Goal: Information Seeking & Learning: Learn about a topic

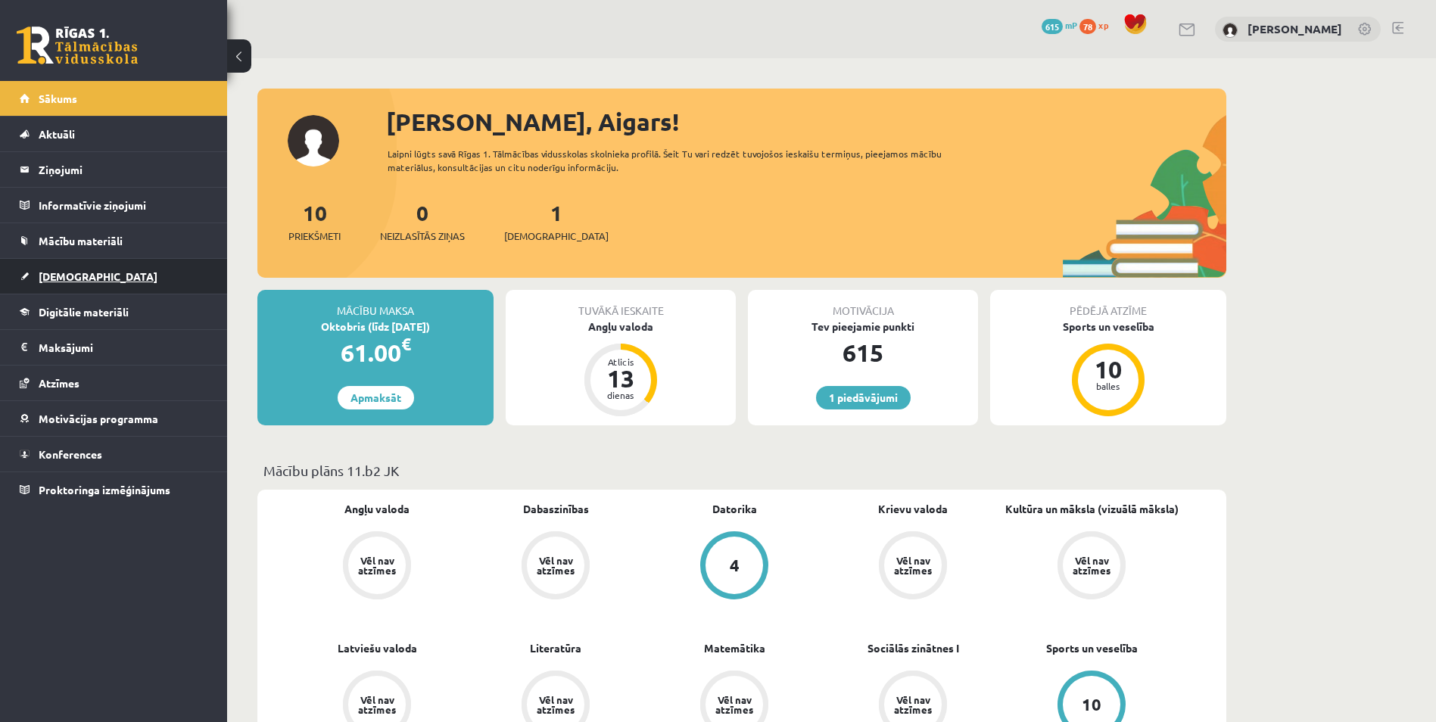
click at [117, 272] on link "[DEMOGRAPHIC_DATA]" at bounding box center [114, 276] width 188 height 35
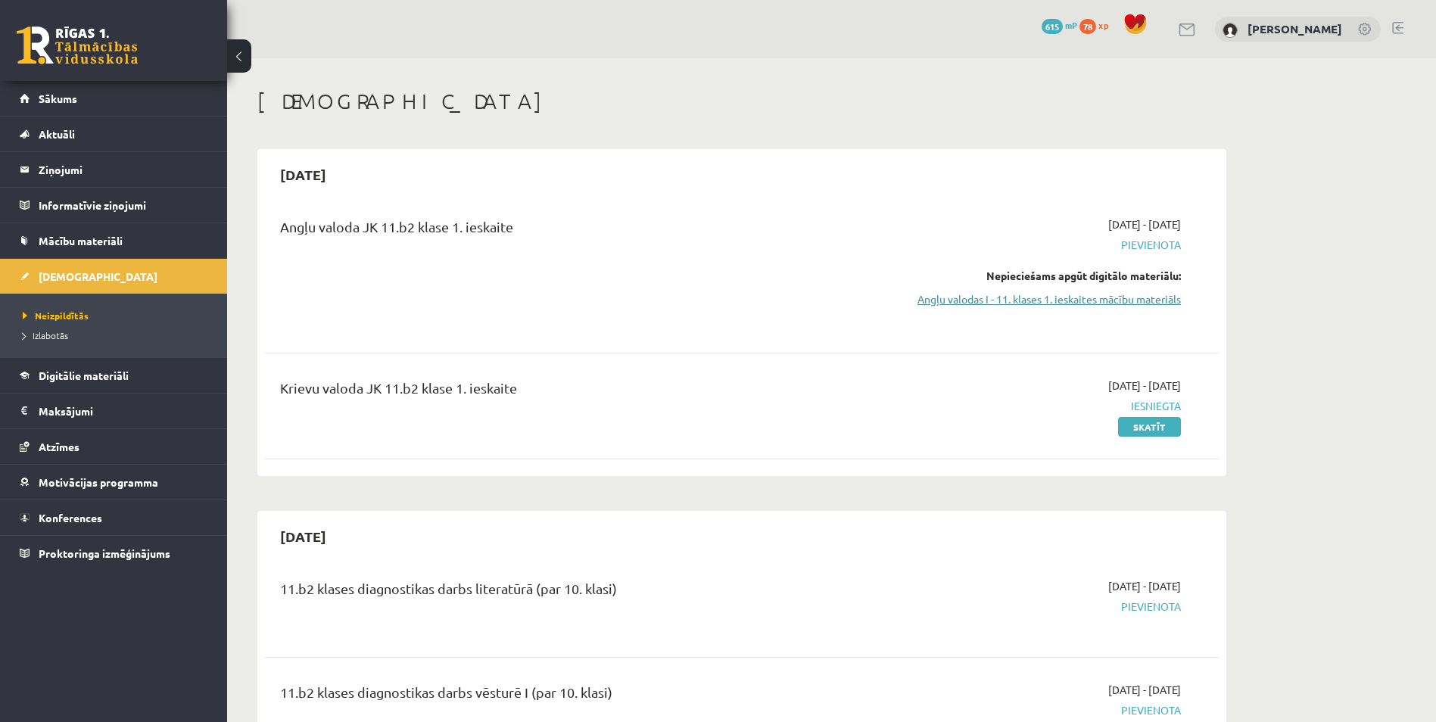
click at [1132, 298] on link "Angļu valodas I - 11. klases 1. ieskaites mācību materiāls" at bounding box center [1038, 299] width 285 height 16
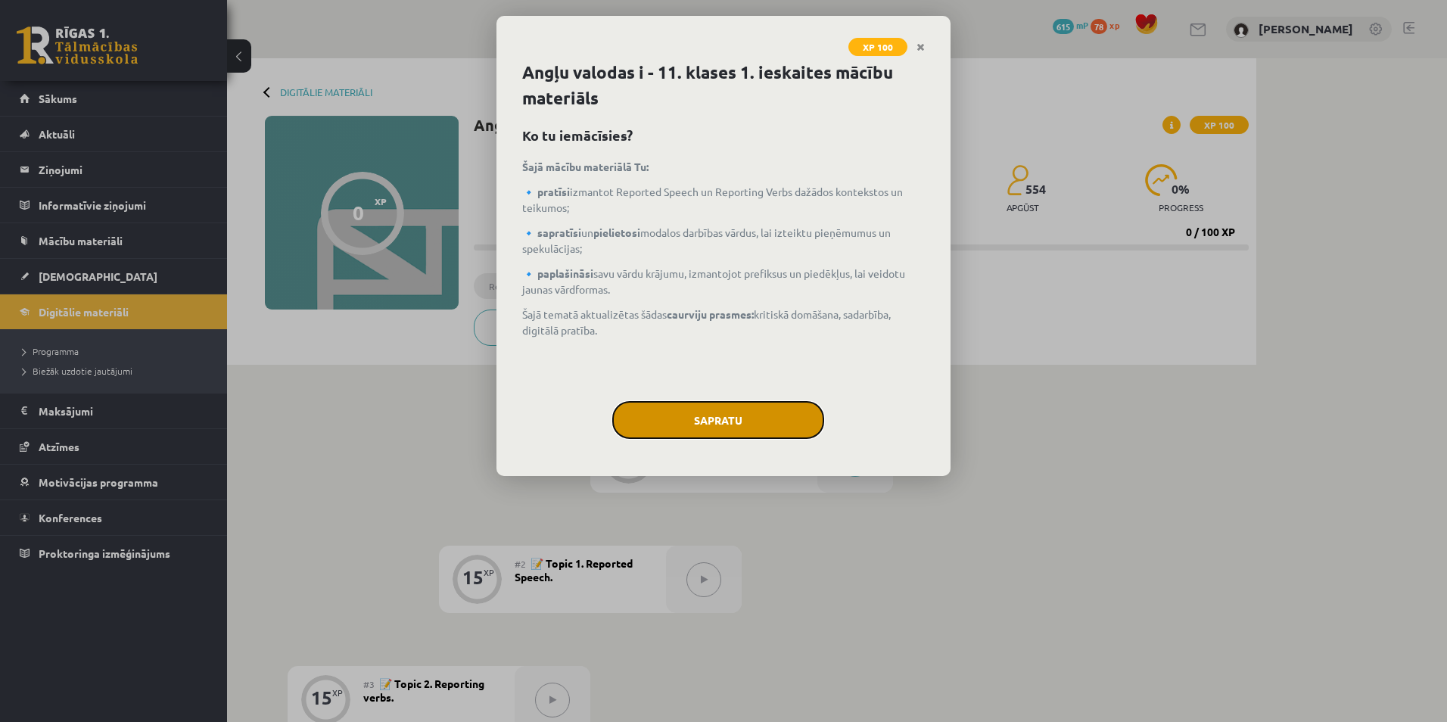
click at [749, 423] on button "Sapratu" at bounding box center [718, 420] width 212 height 38
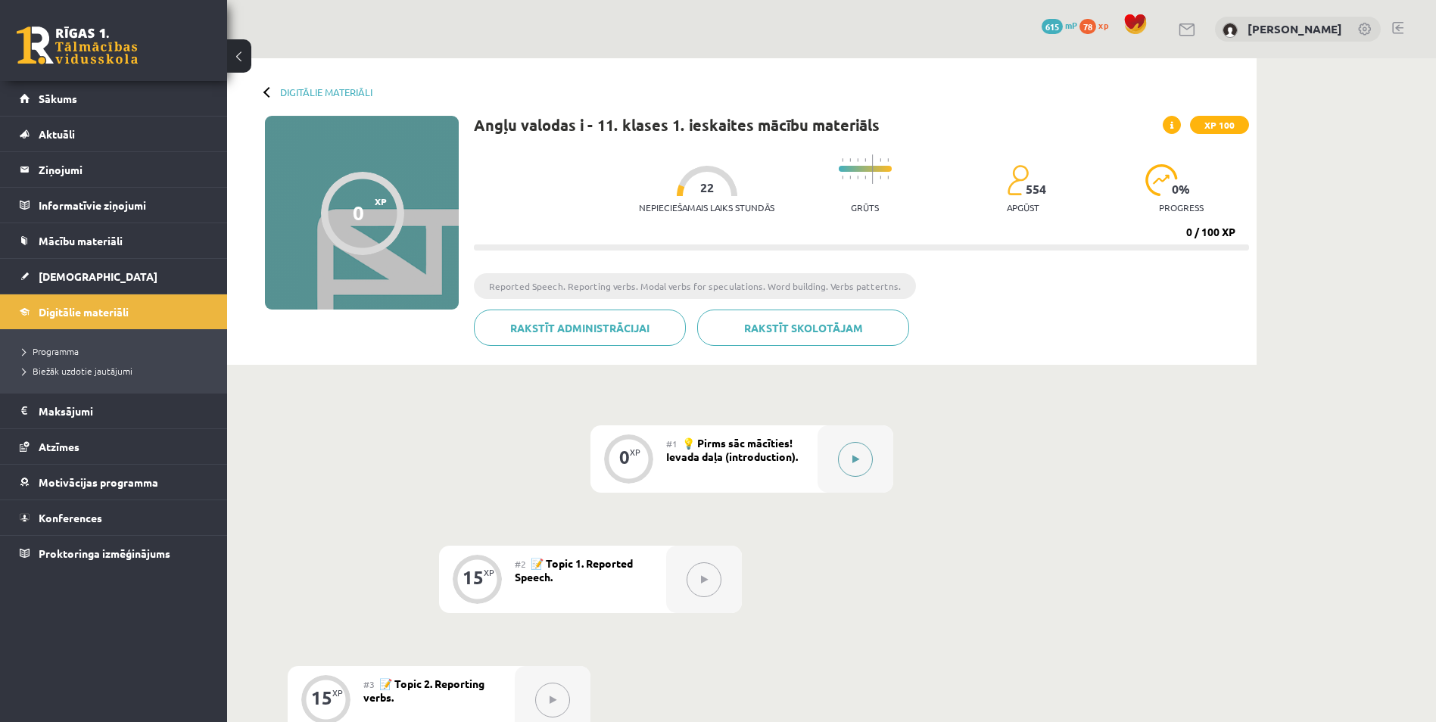
click at [865, 458] on button at bounding box center [855, 459] width 35 height 35
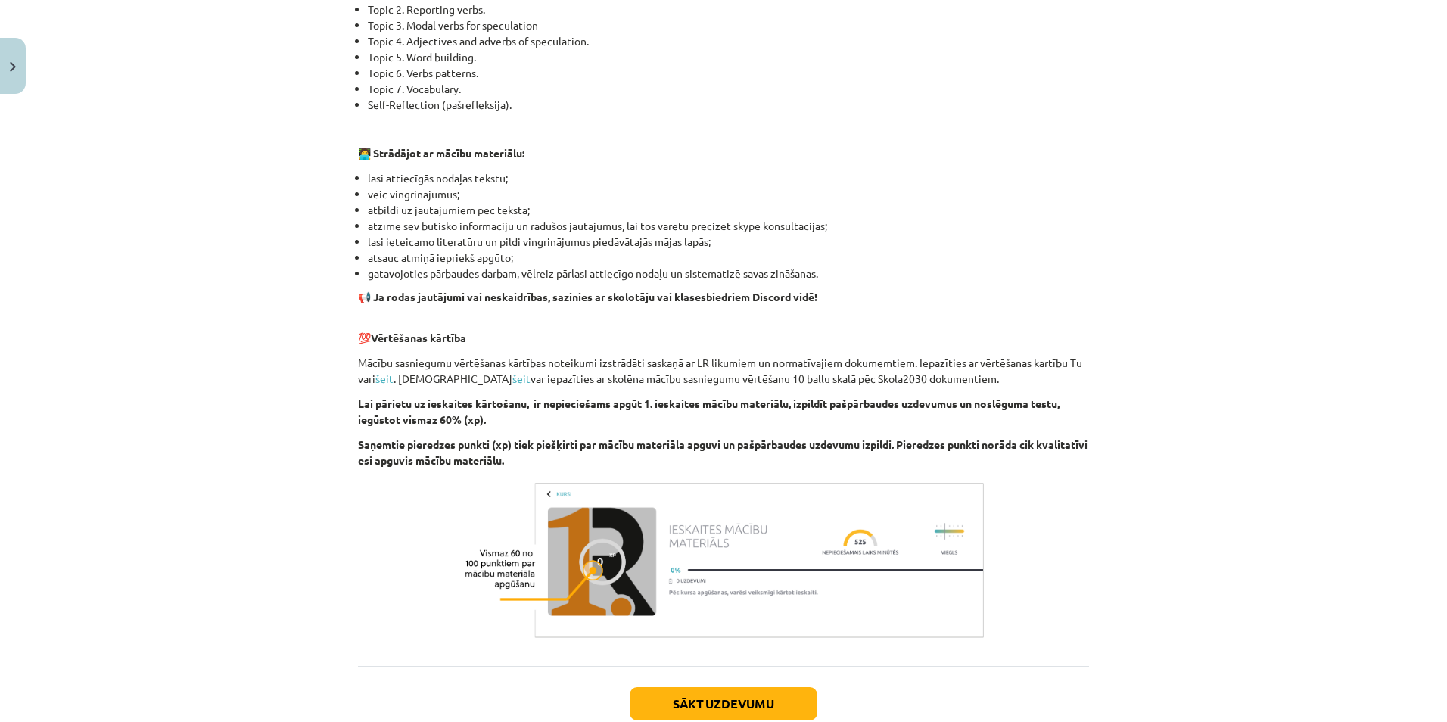
scroll to position [870, 0]
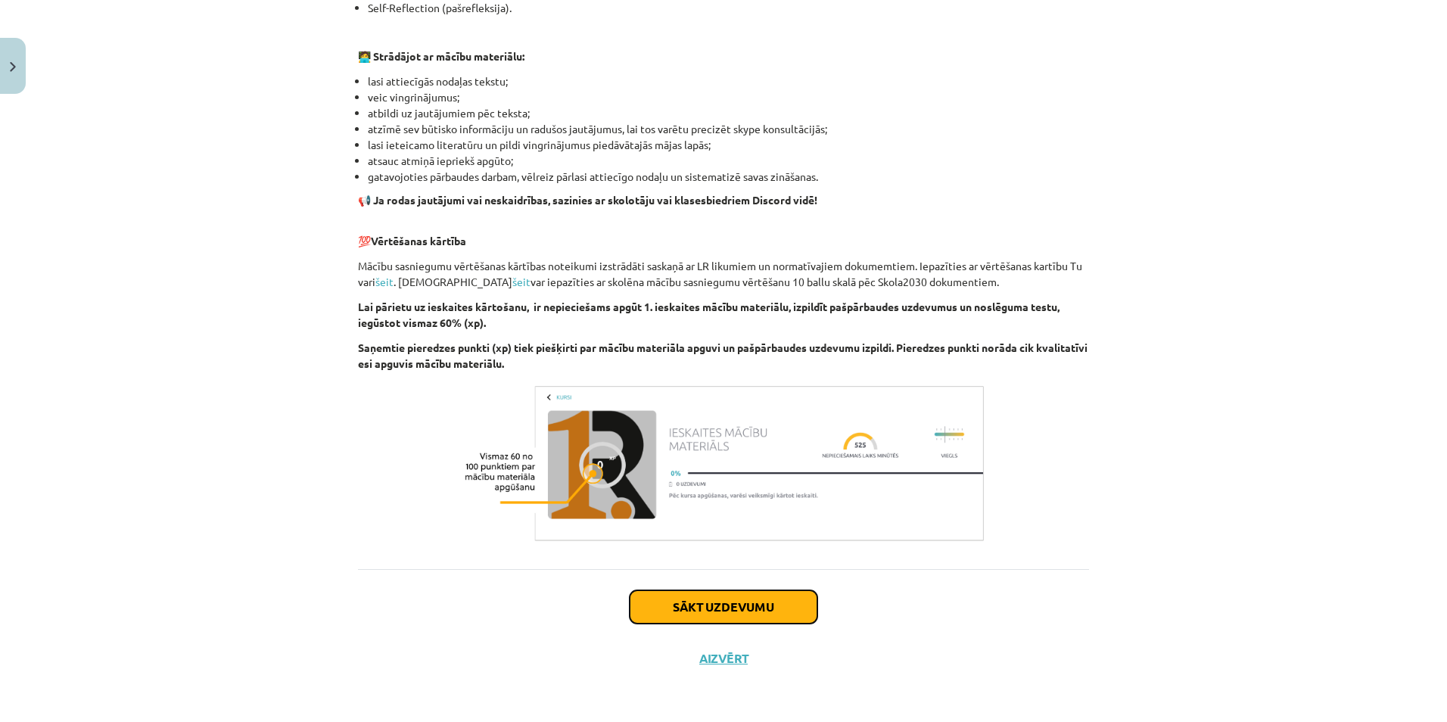
click at [769, 600] on button "Sākt uzdevumu" at bounding box center [724, 606] width 188 height 33
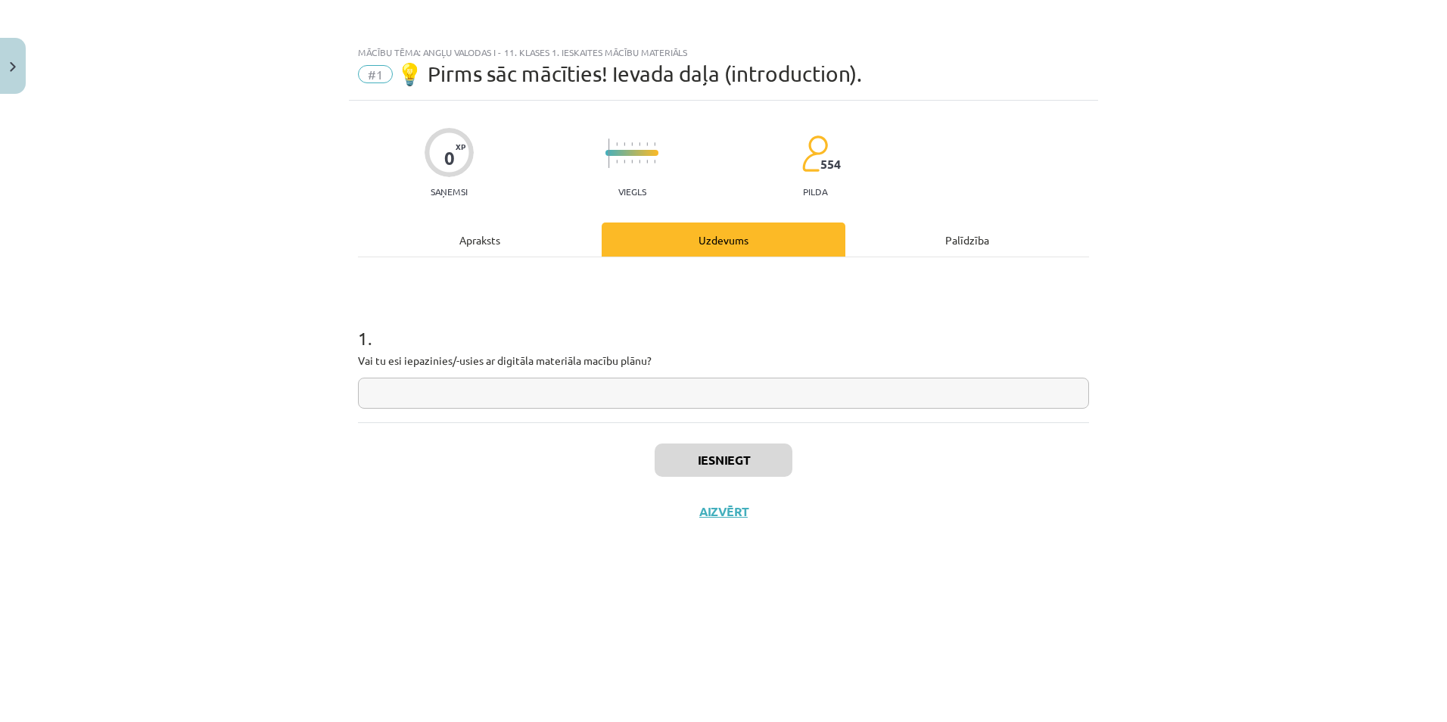
click at [618, 398] on input "text" at bounding box center [723, 393] width 731 height 31
type input "**********"
click at [762, 451] on button "Iesniegt" at bounding box center [724, 460] width 138 height 33
click at [777, 520] on button "Nākamā nodarbība" at bounding box center [724, 521] width 148 height 35
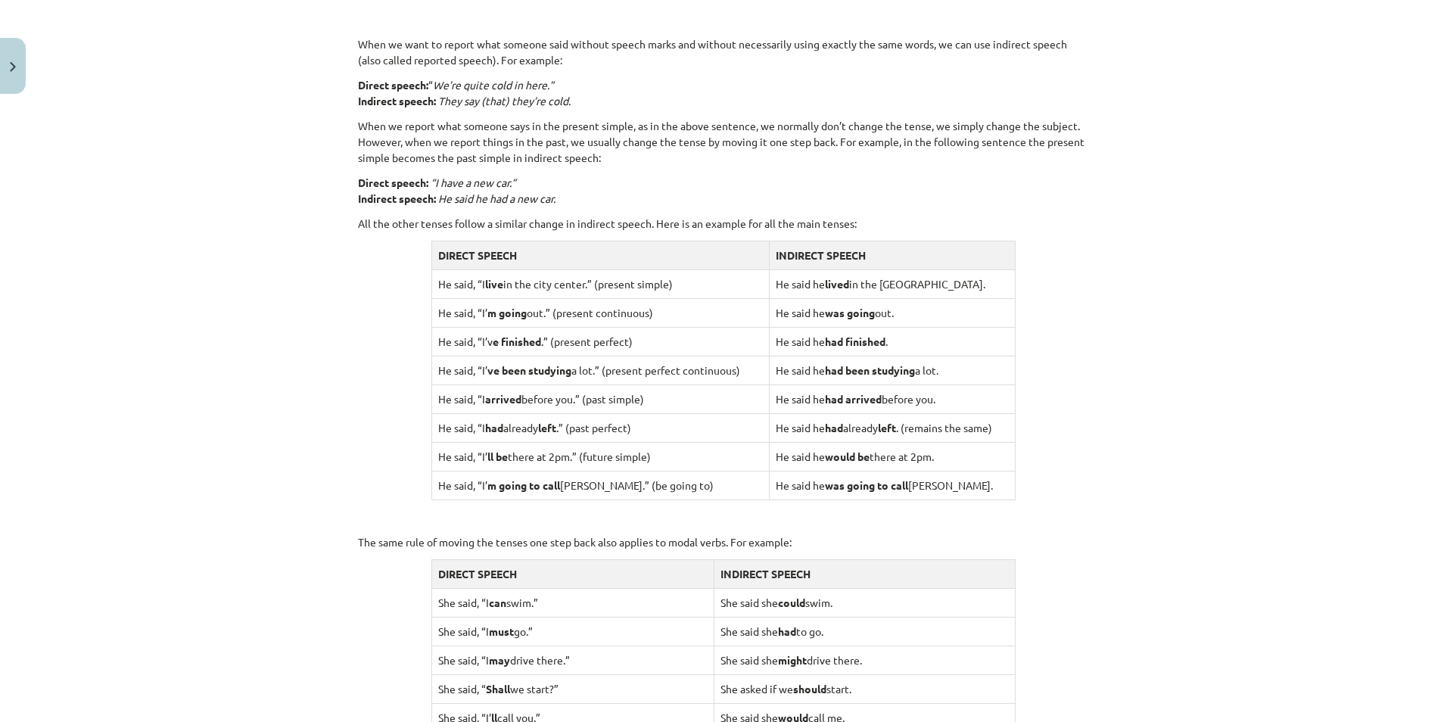
scroll to position [1324, 0]
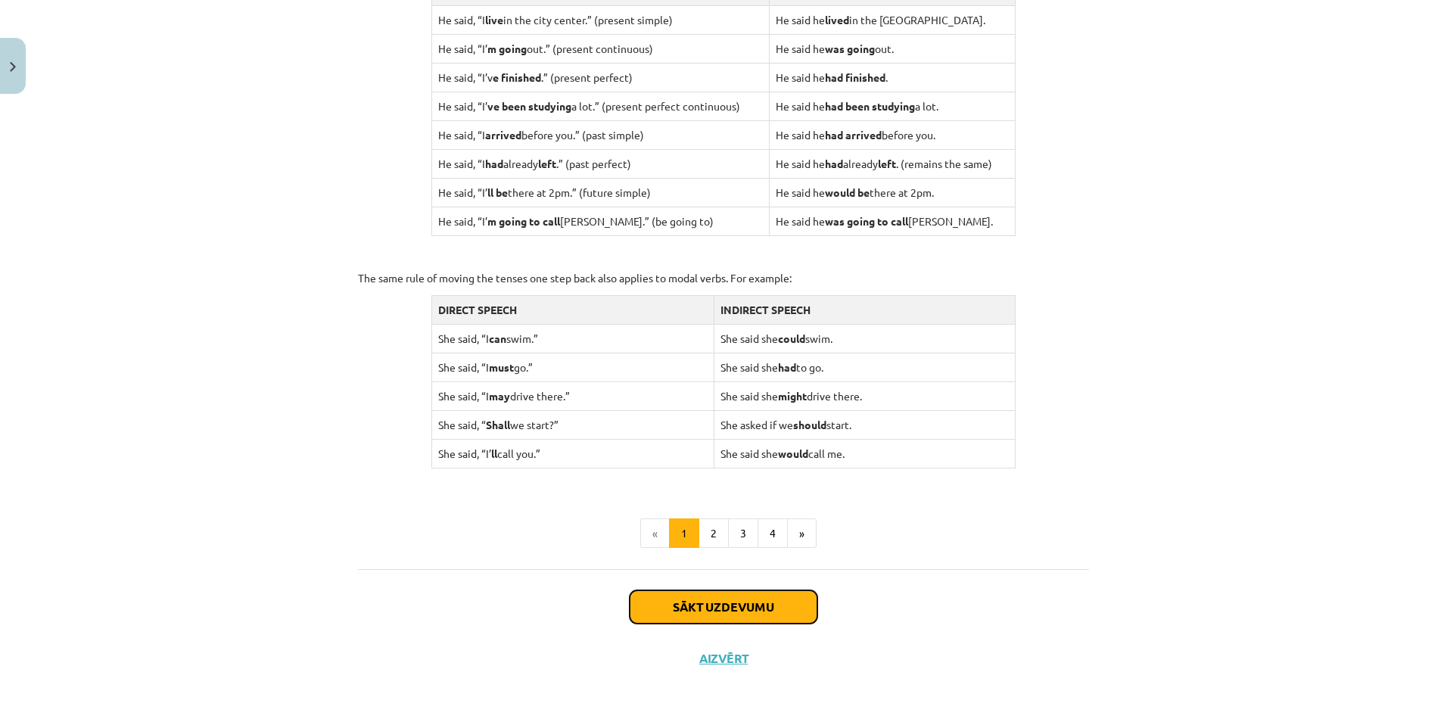
click at [764, 599] on button "Sākt uzdevumu" at bounding box center [724, 606] width 188 height 33
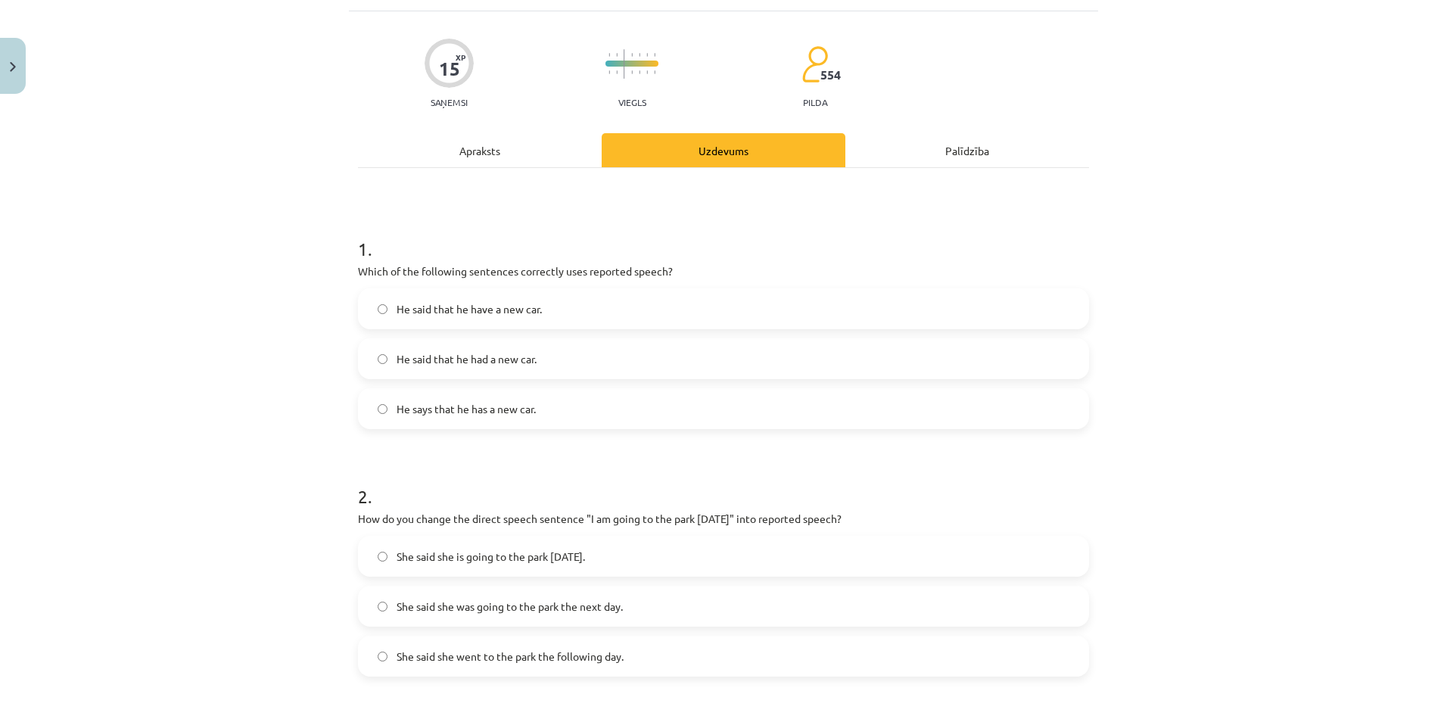
scroll to position [0, 0]
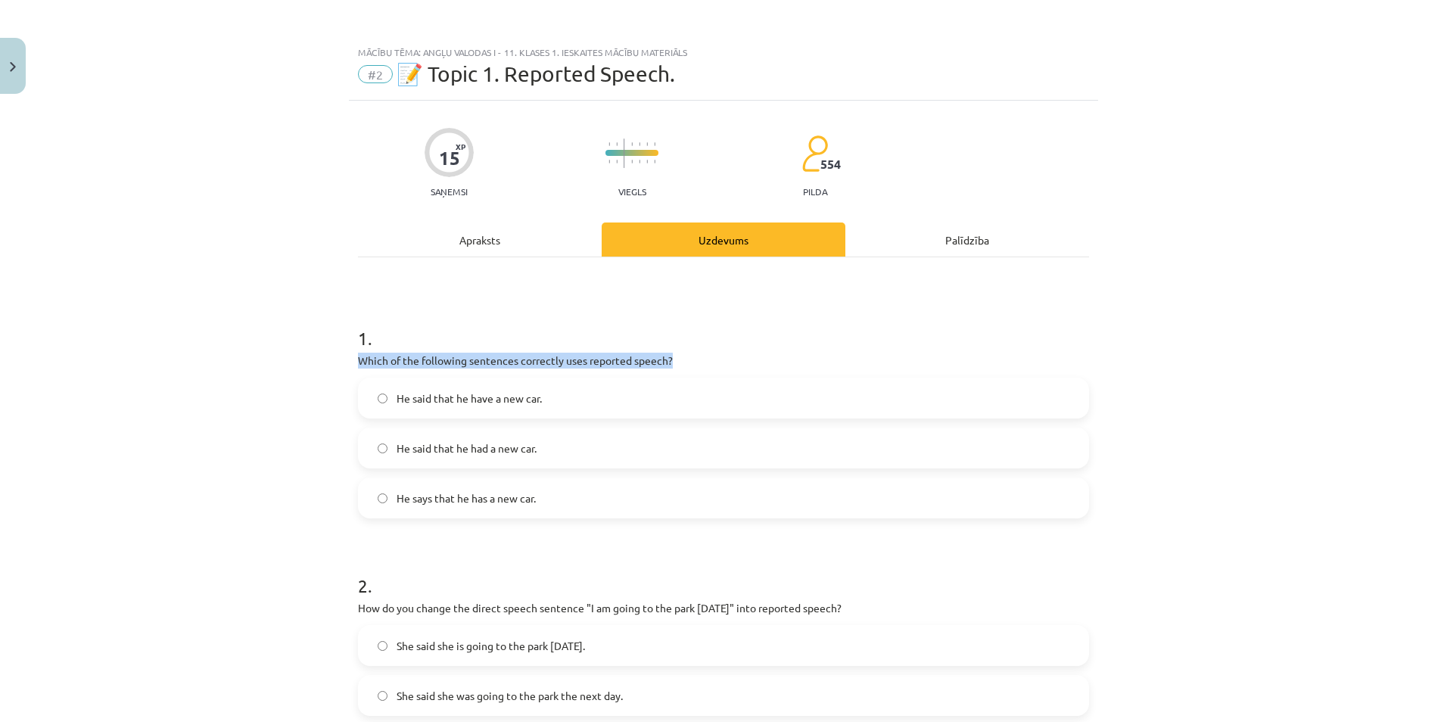
drag, startPoint x: 346, startPoint y: 360, endPoint x: 712, endPoint y: 361, distance: 366.4
copy p "Which of the following sentences correctly uses reported speech?"
drag, startPoint x: 388, startPoint y: 394, endPoint x: 553, endPoint y: 402, distance: 165.2
click at [553, 402] on label "He said that he have a new car." at bounding box center [724, 398] width 728 height 38
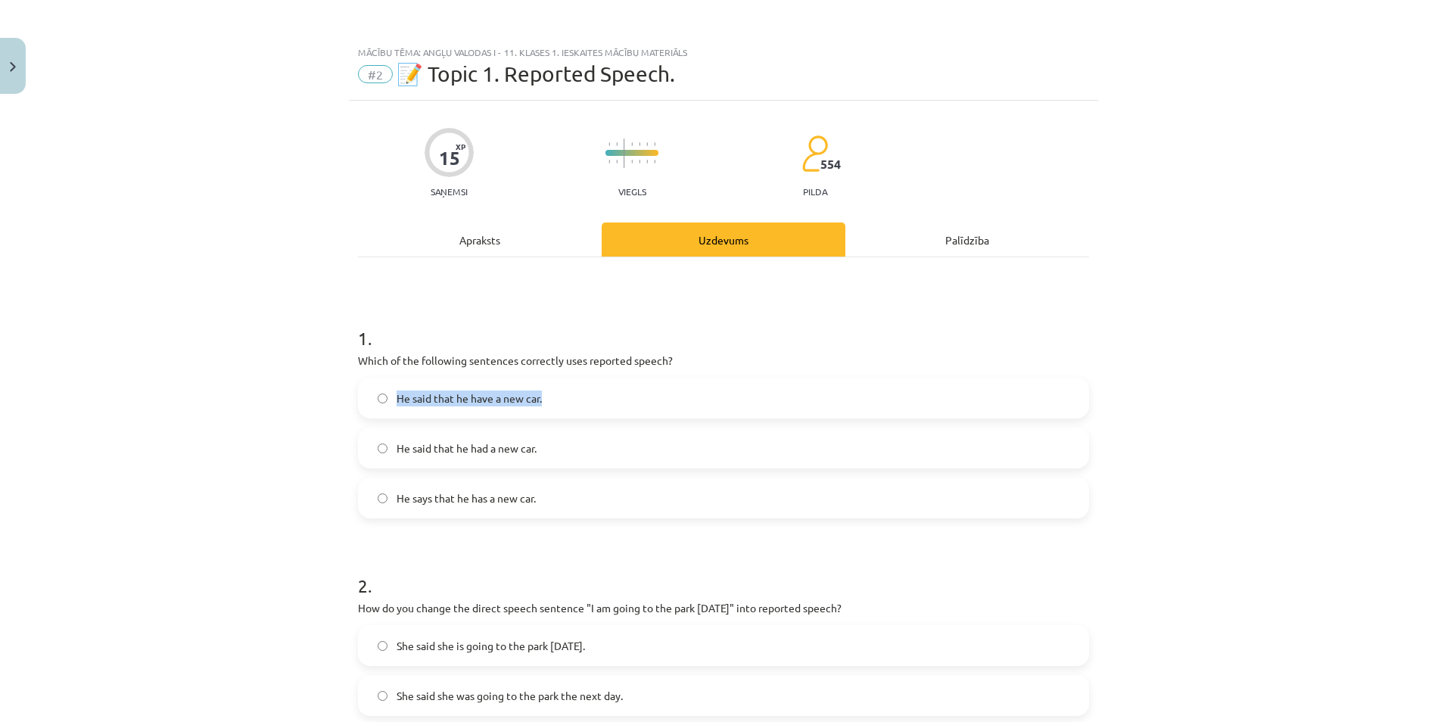
copy span "He said that he have a new car."
drag, startPoint x: 386, startPoint y: 446, endPoint x: 552, endPoint y: 454, distance: 166.0
click at [552, 454] on label "He said that he had a new car." at bounding box center [724, 448] width 728 height 38
copy label "He said that he had a new car."
drag, startPoint x: 388, startPoint y: 497, endPoint x: 537, endPoint y: 501, distance: 149.2
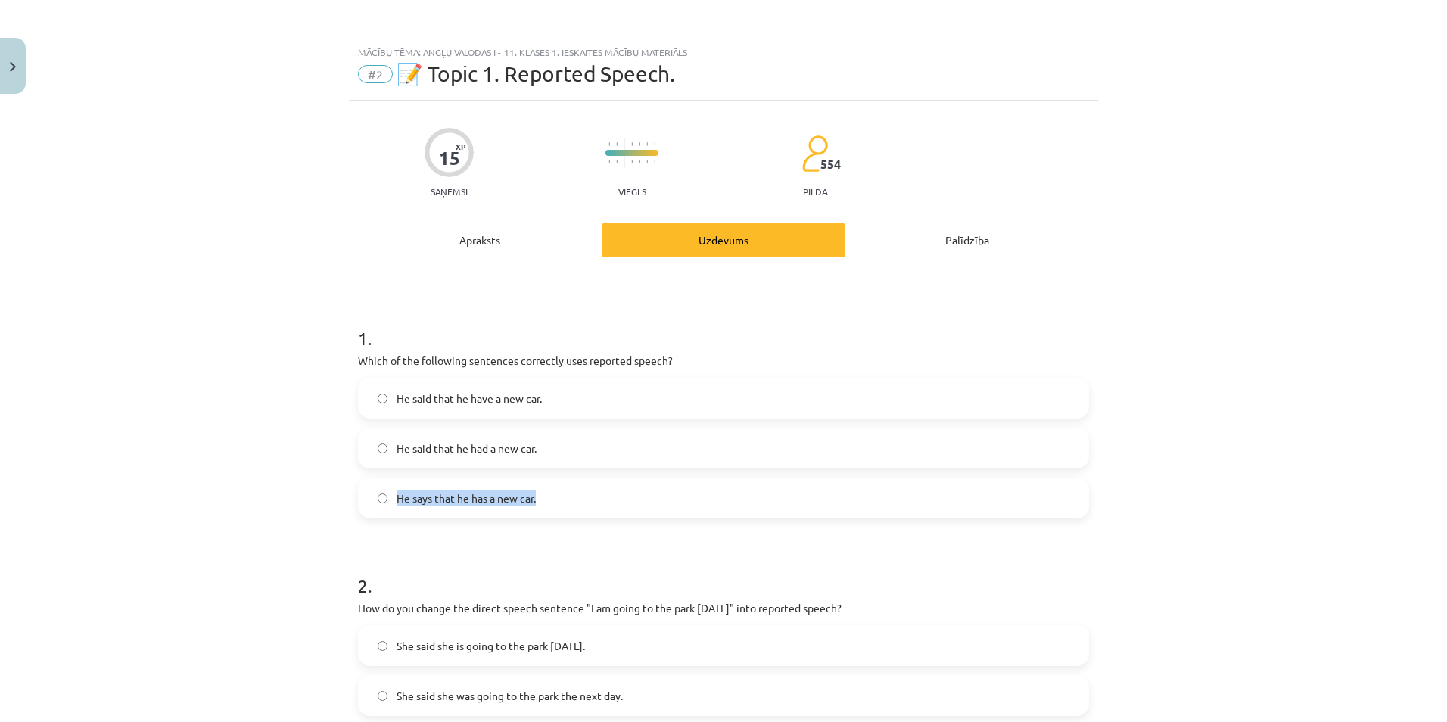
click at [537, 501] on label "He says that he has a new car." at bounding box center [724, 498] width 728 height 38
copy span "He says that he has a new car."
click at [312, 217] on div "Mācību tēma: Angļu valodas i - 11. klases 1. ieskaites mācību materiāls #2 📝 To…" at bounding box center [723, 361] width 1447 height 722
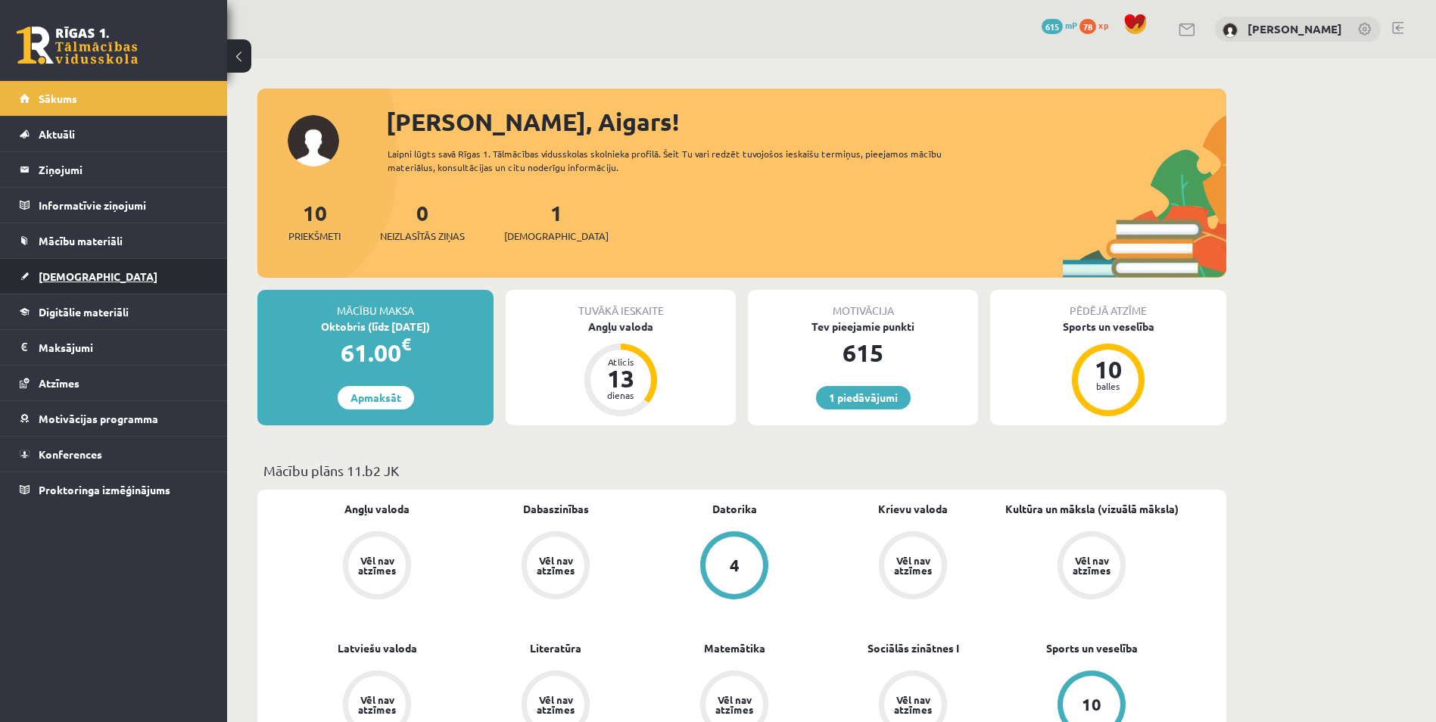
click at [145, 276] on link "[DEMOGRAPHIC_DATA]" at bounding box center [114, 276] width 188 height 35
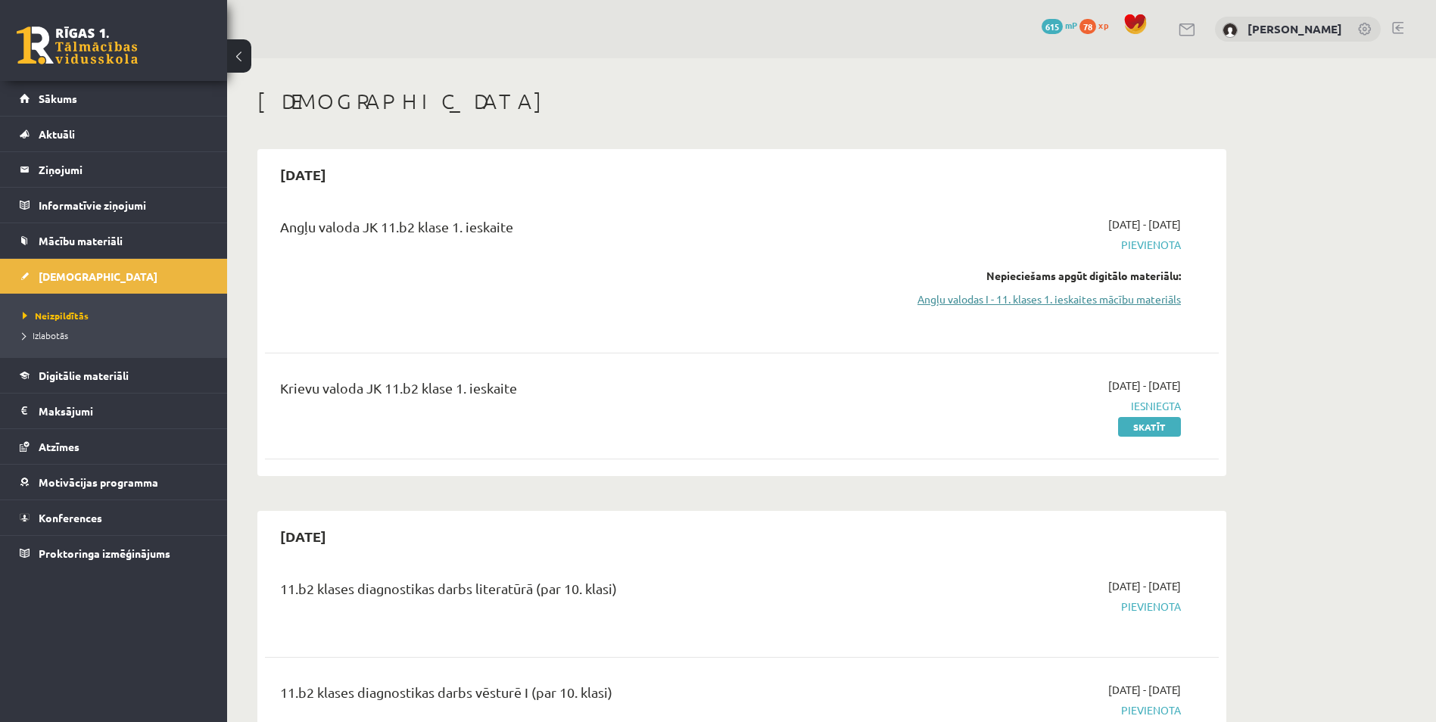
click at [1020, 301] on link "Angļu valodas I - 11. klases 1. ieskaites mācību materiāls" at bounding box center [1038, 299] width 285 height 16
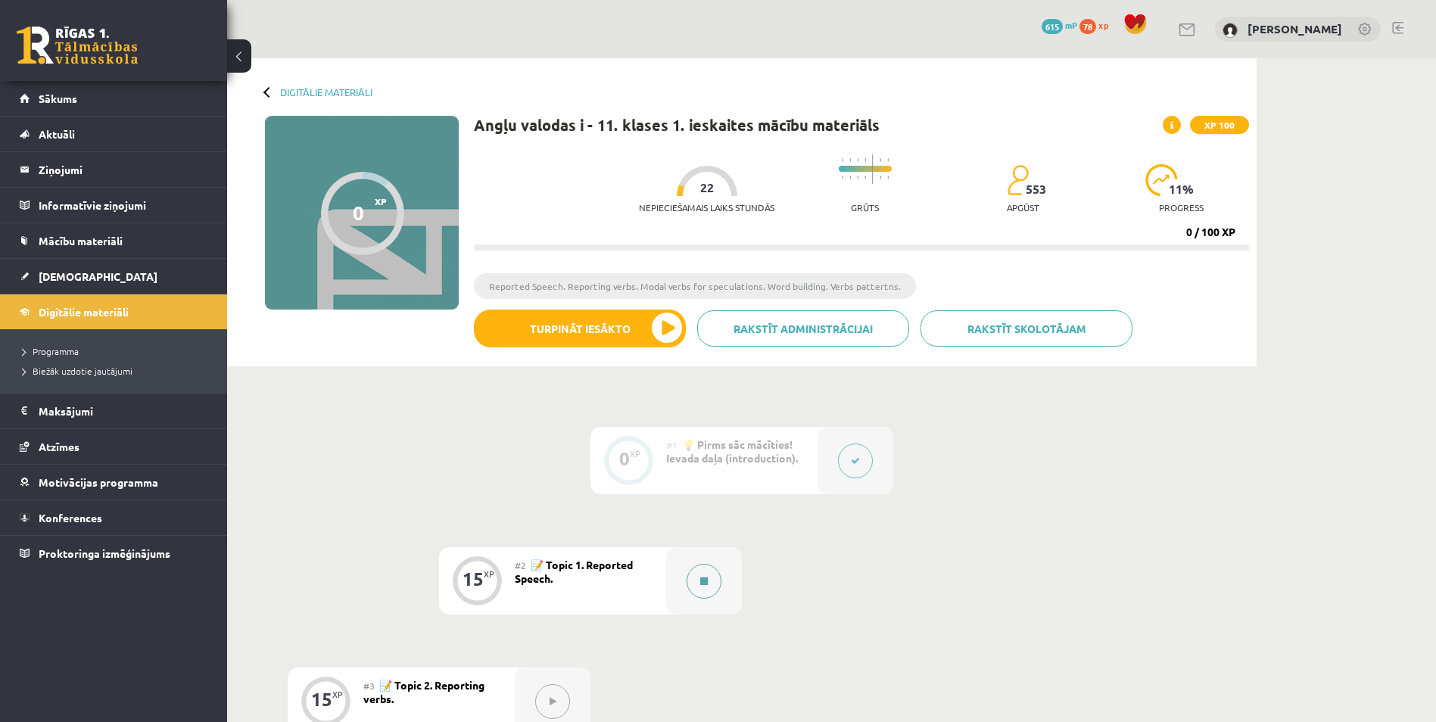
click at [700, 581] on icon at bounding box center [704, 581] width 8 height 9
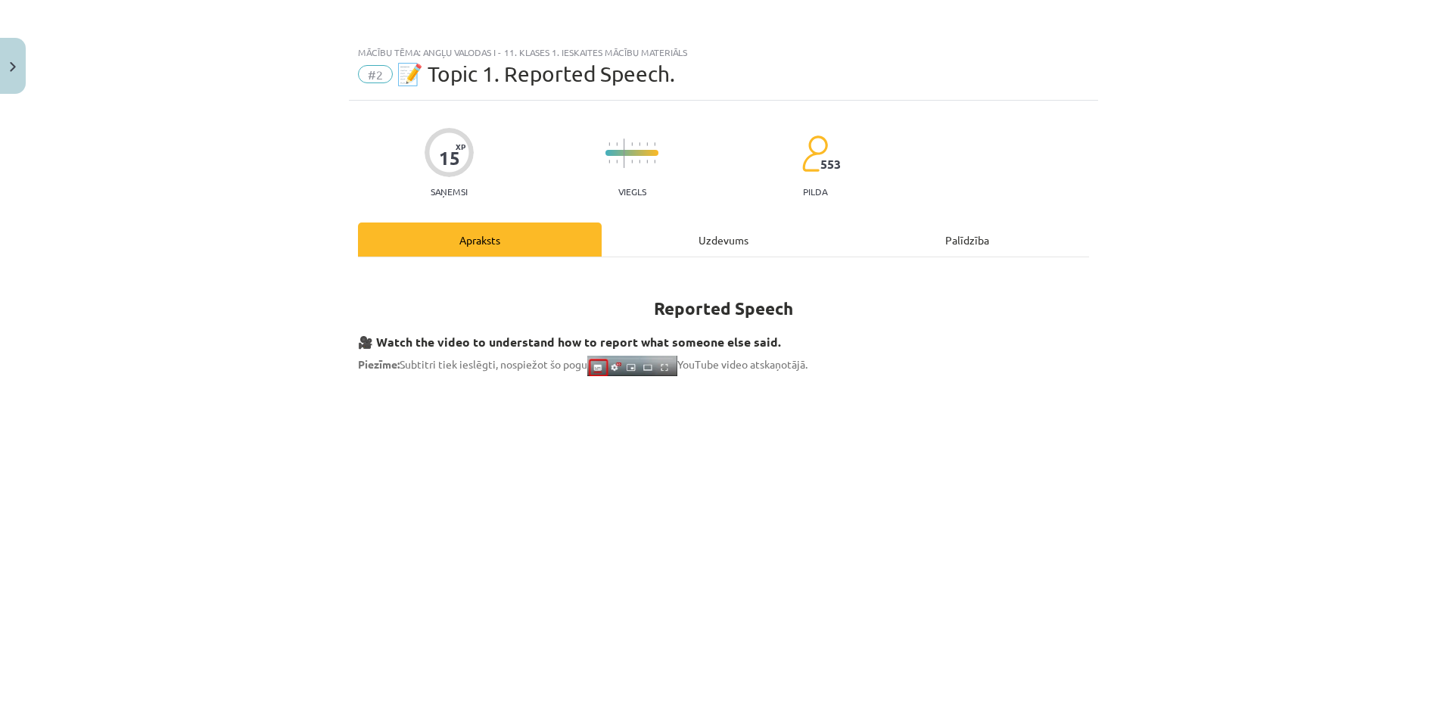
click at [731, 246] on div "Uzdevums" at bounding box center [724, 240] width 244 height 34
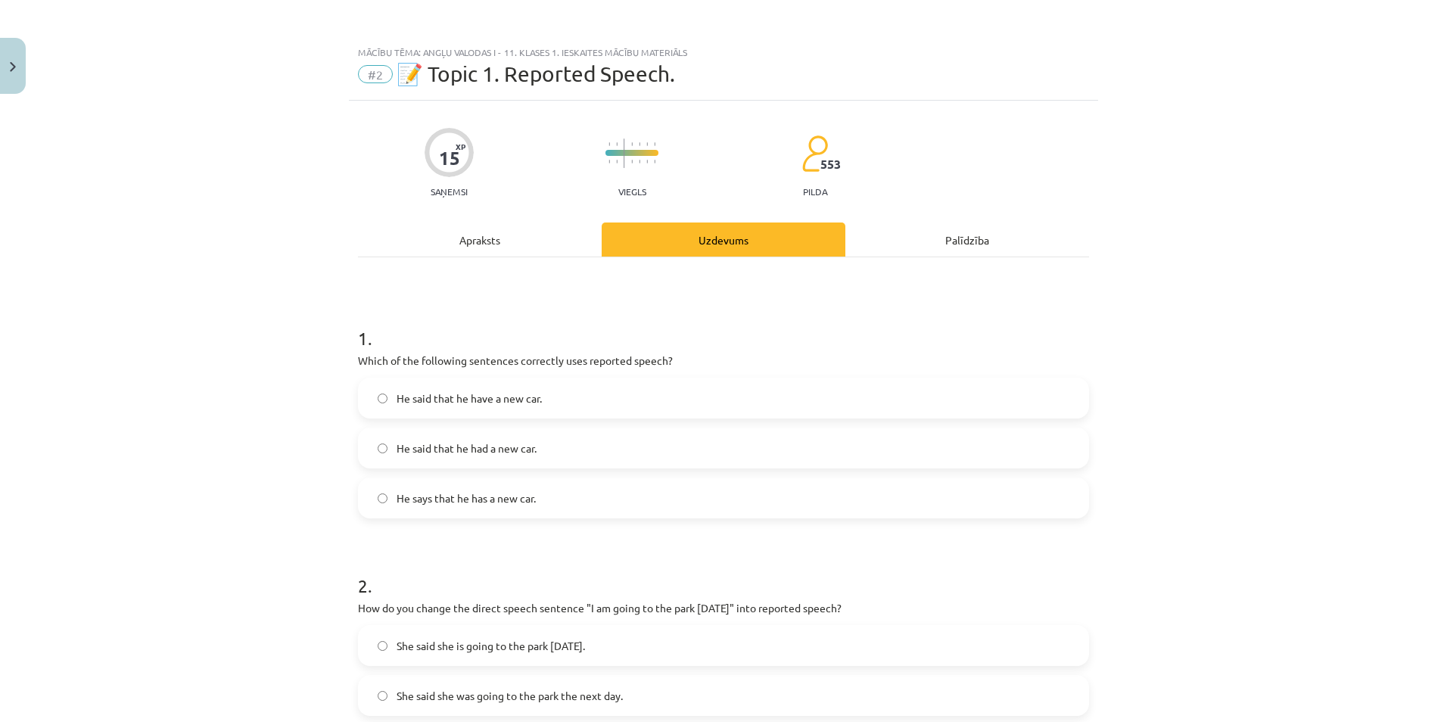
scroll to position [38, 0]
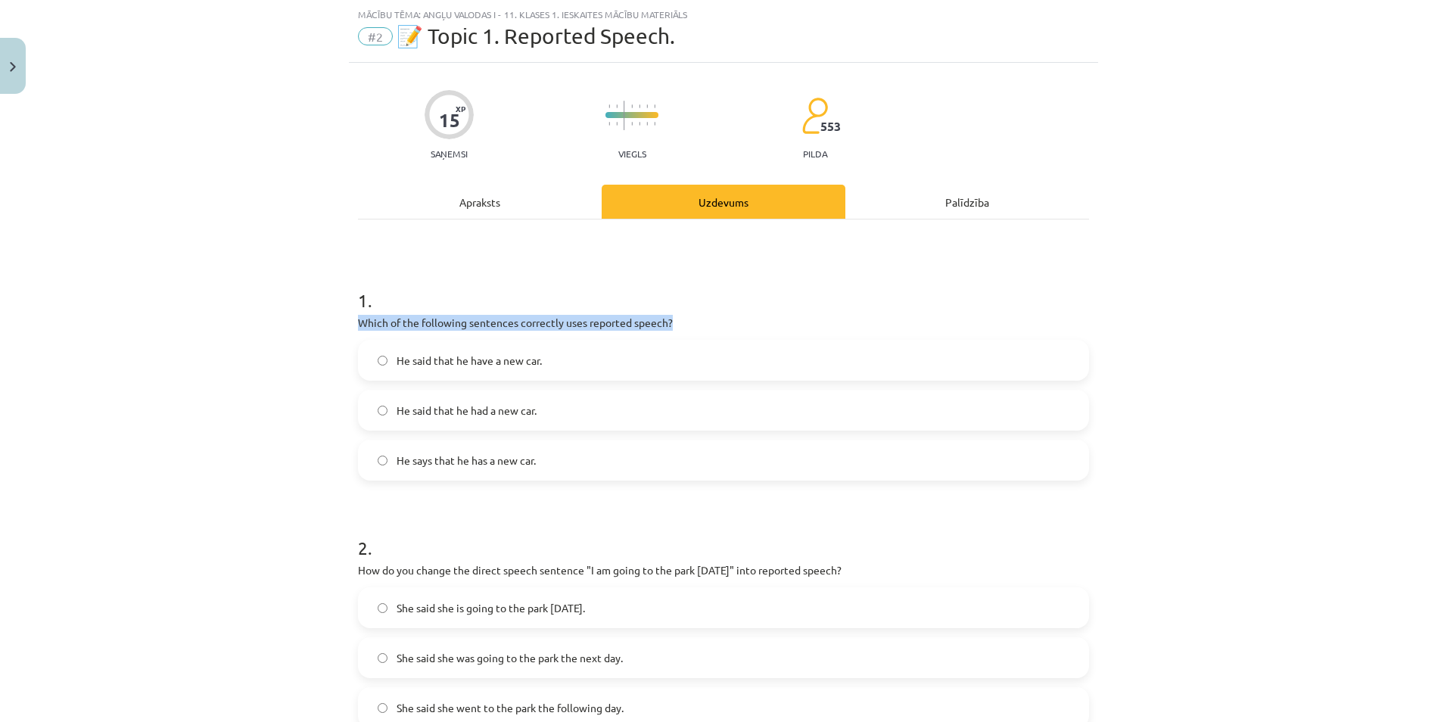
drag, startPoint x: 343, startPoint y: 318, endPoint x: 728, endPoint y: 327, distance: 385.4
copy p "Which of the following sentences correctly uses reported speech?"
drag, startPoint x: 385, startPoint y: 357, endPoint x: 560, endPoint y: 356, distance: 175.6
click at [560, 356] on label "He said that he have a new car." at bounding box center [724, 360] width 728 height 38
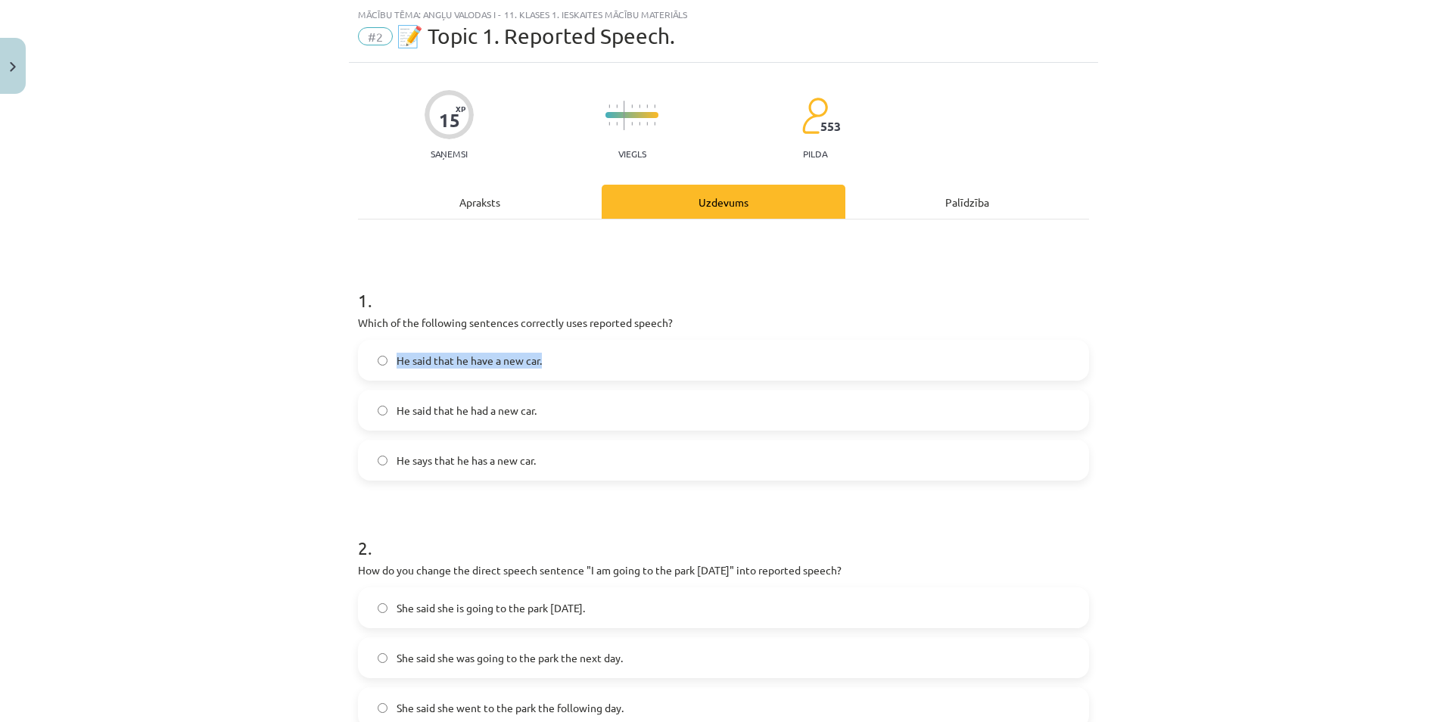
copy label "He said that he have a new car."
drag, startPoint x: 385, startPoint y: 410, endPoint x: 566, endPoint y: 406, distance: 181.7
click at [566, 406] on label "He said that he had a new car." at bounding box center [724, 410] width 728 height 38
copy label "He said that he had a new car."
drag, startPoint x: 388, startPoint y: 458, endPoint x: 559, endPoint y: 453, distance: 171.2
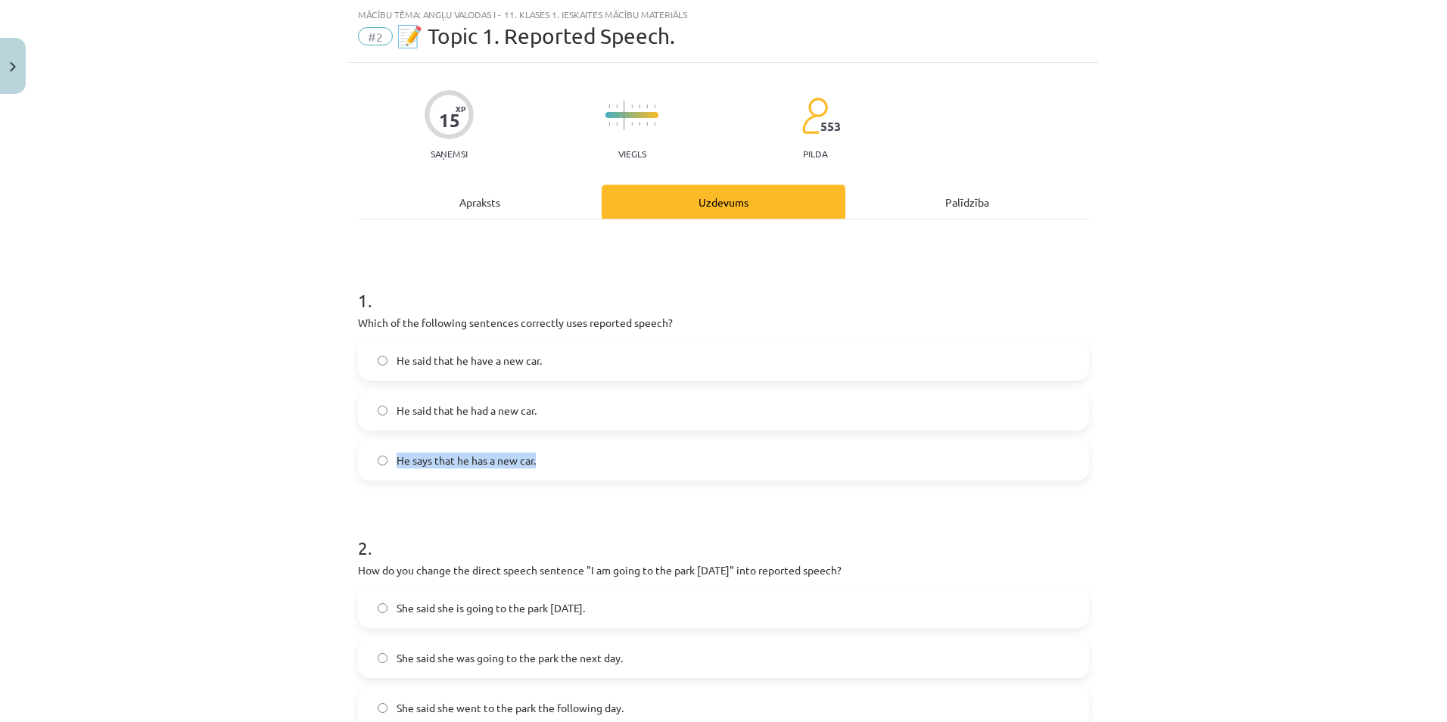
click at [559, 453] on label "He says that he has a new car." at bounding box center [724, 460] width 728 height 38
copy span "He says that he has a new car."
drag, startPoint x: 342, startPoint y: 322, endPoint x: 711, endPoint y: 329, distance: 368.7
click at [711, 329] on div "Mācību tēma: Angļu valodas i - 11. klases 1. ieskaites mācību materiāls #2 📝 To…" at bounding box center [723, 361] width 1447 height 722
copy p "Which of the following sentences correctly uses reported speech?"
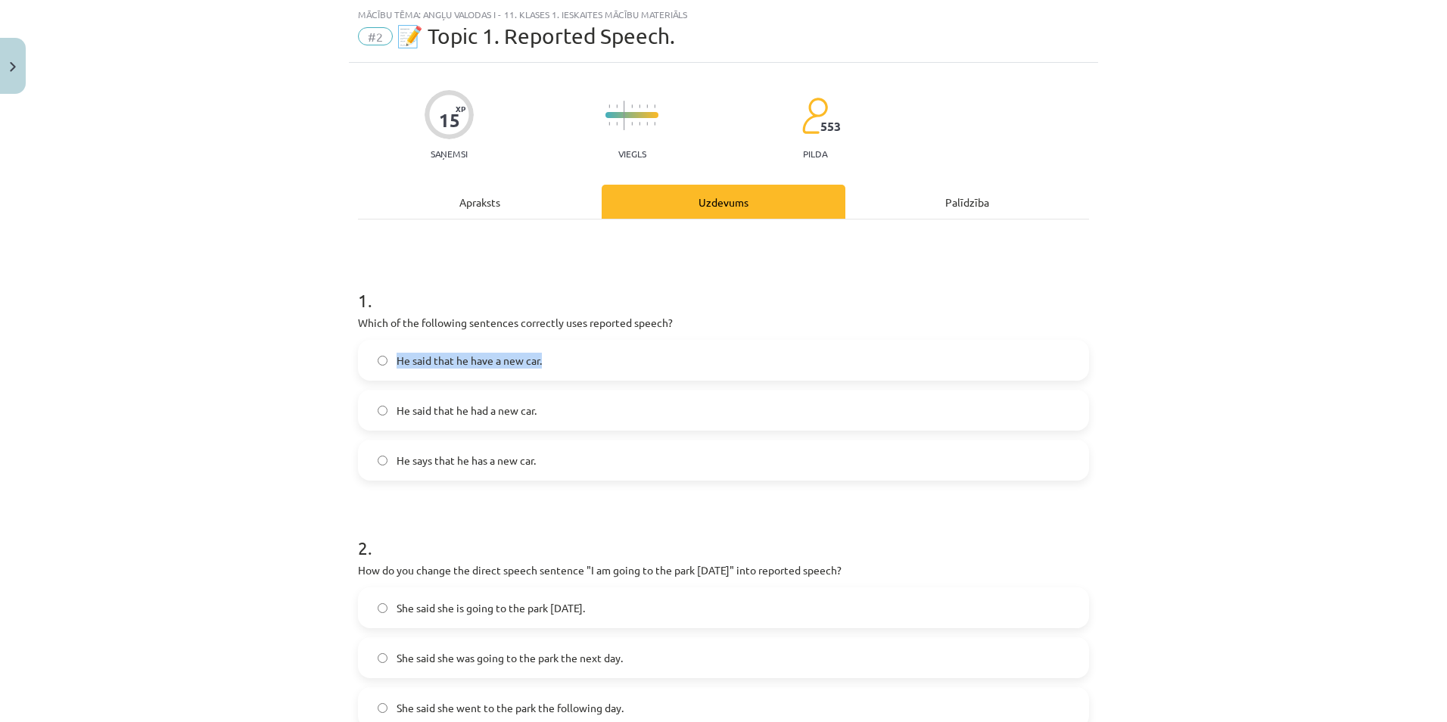
drag, startPoint x: 387, startPoint y: 359, endPoint x: 584, endPoint y: 362, distance: 196.8
click at [584, 362] on label "He said that he have a new car." at bounding box center [724, 360] width 728 height 38
copy span "He said that he have a new car."
drag, startPoint x: 385, startPoint y: 409, endPoint x: 547, endPoint y: 409, distance: 162.8
click at [547, 409] on label "He said that he had a new car." at bounding box center [724, 410] width 728 height 38
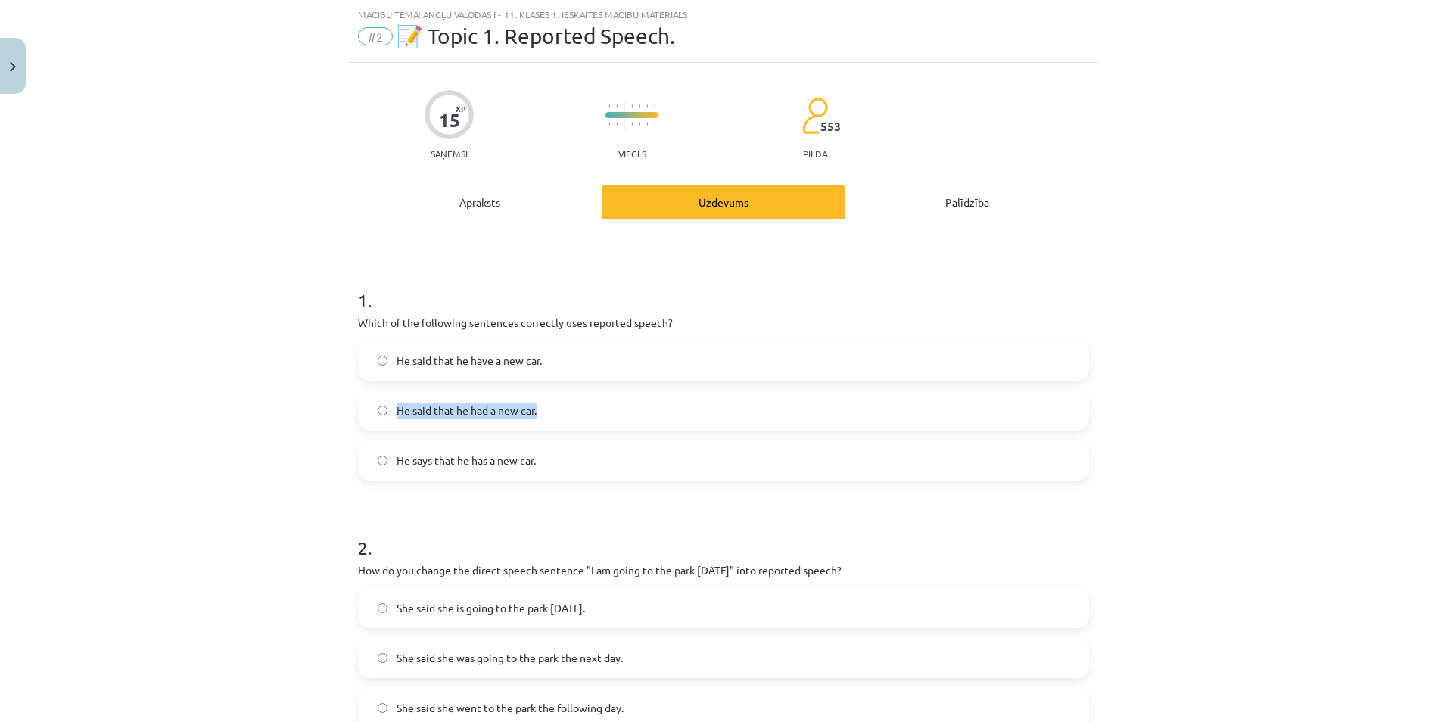
copy label "He said that he had a new car."
drag, startPoint x: 384, startPoint y: 459, endPoint x: 559, endPoint y: 456, distance: 174.9
click at [559, 456] on label "He says that he has a new car." at bounding box center [724, 460] width 728 height 38
copy label "He says that he has a new car."
click at [252, 118] on div "Mācību tēma: Angļu valodas i - 11. klases 1. ieskaites mācību materiāls #2 📝 To…" at bounding box center [723, 361] width 1447 height 722
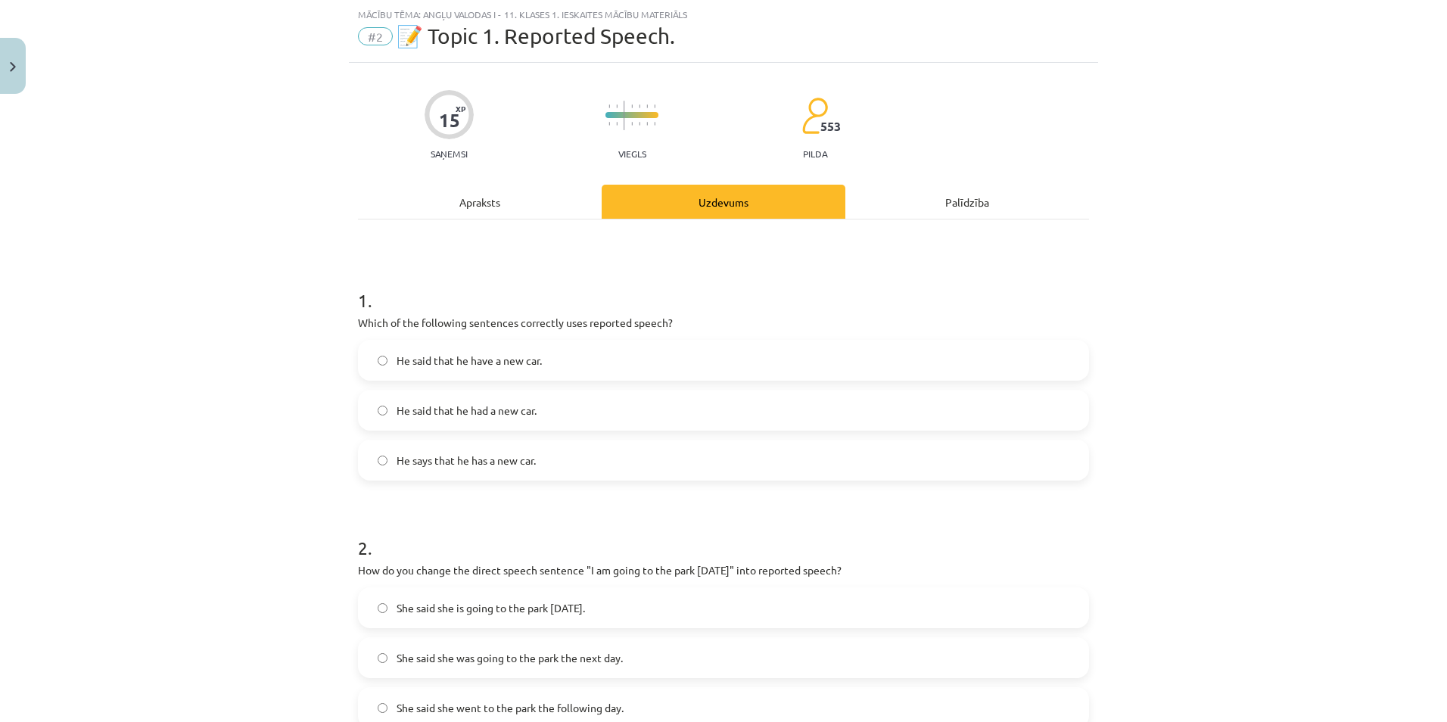
drag, startPoint x: 1213, startPoint y: 7, endPoint x: 924, endPoint y: 56, distance: 293.3
click at [924, 56] on div "Mācību tēma: Angļu valodas i - 11. klases 1. ieskaites mācību materiāls #2 📝 To…" at bounding box center [723, 31] width 749 height 63
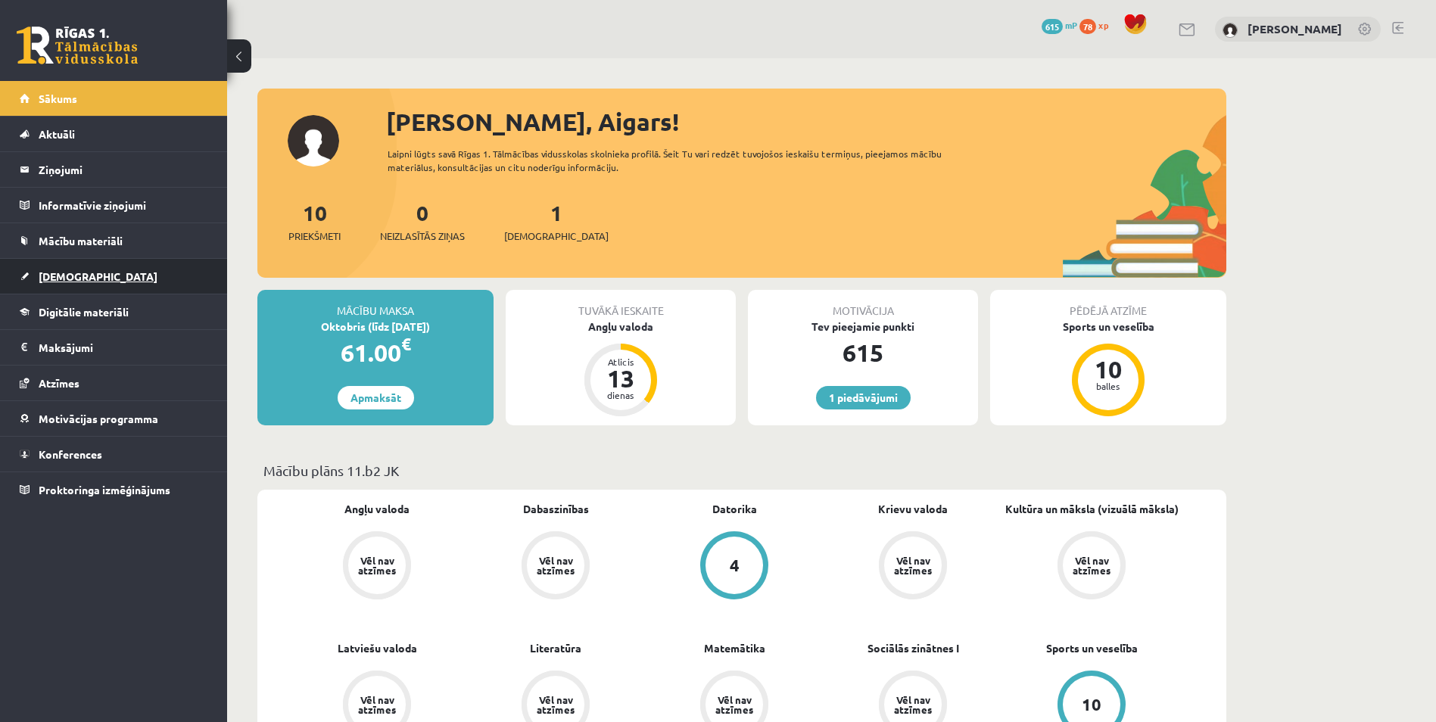
click at [142, 279] on link "[DEMOGRAPHIC_DATA]" at bounding box center [114, 276] width 188 height 35
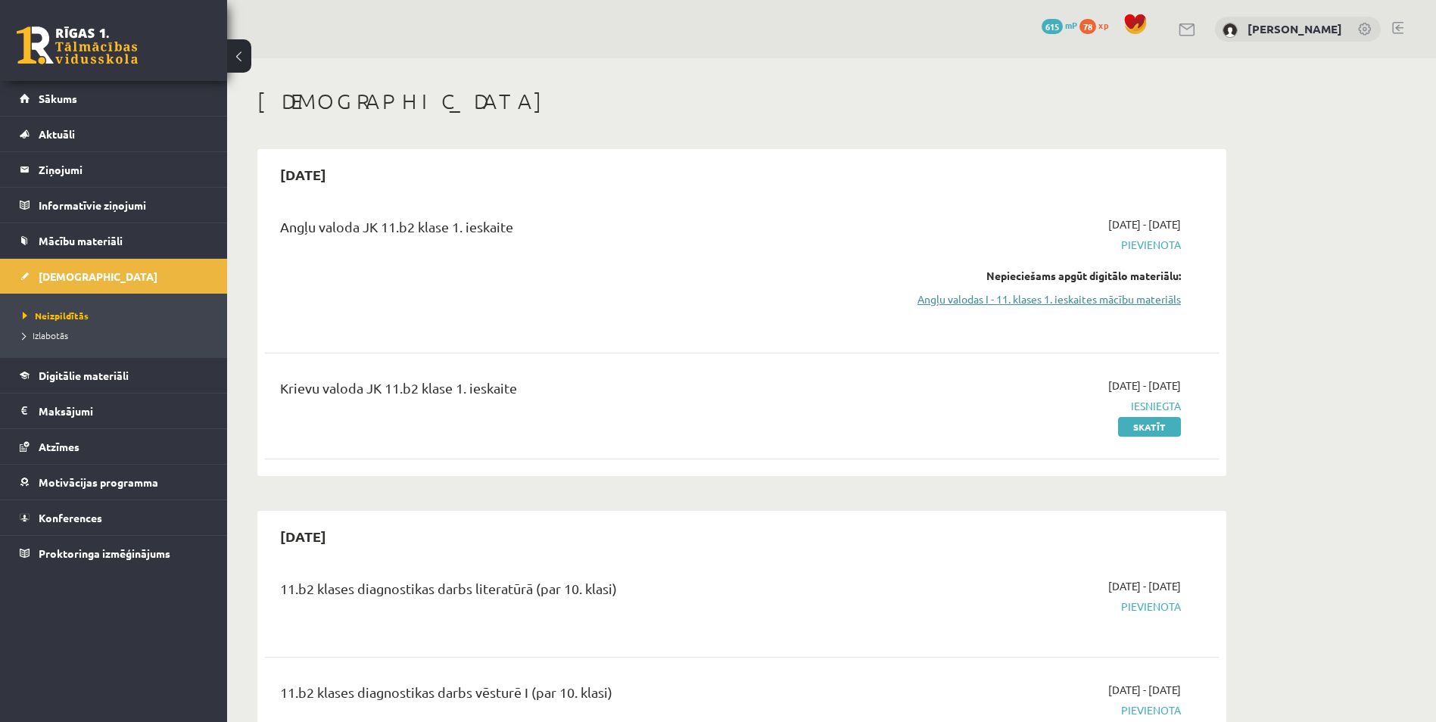
click at [1146, 299] on link "Angļu valodas I - 11. klases 1. ieskaites mācību materiāls" at bounding box center [1038, 299] width 285 height 16
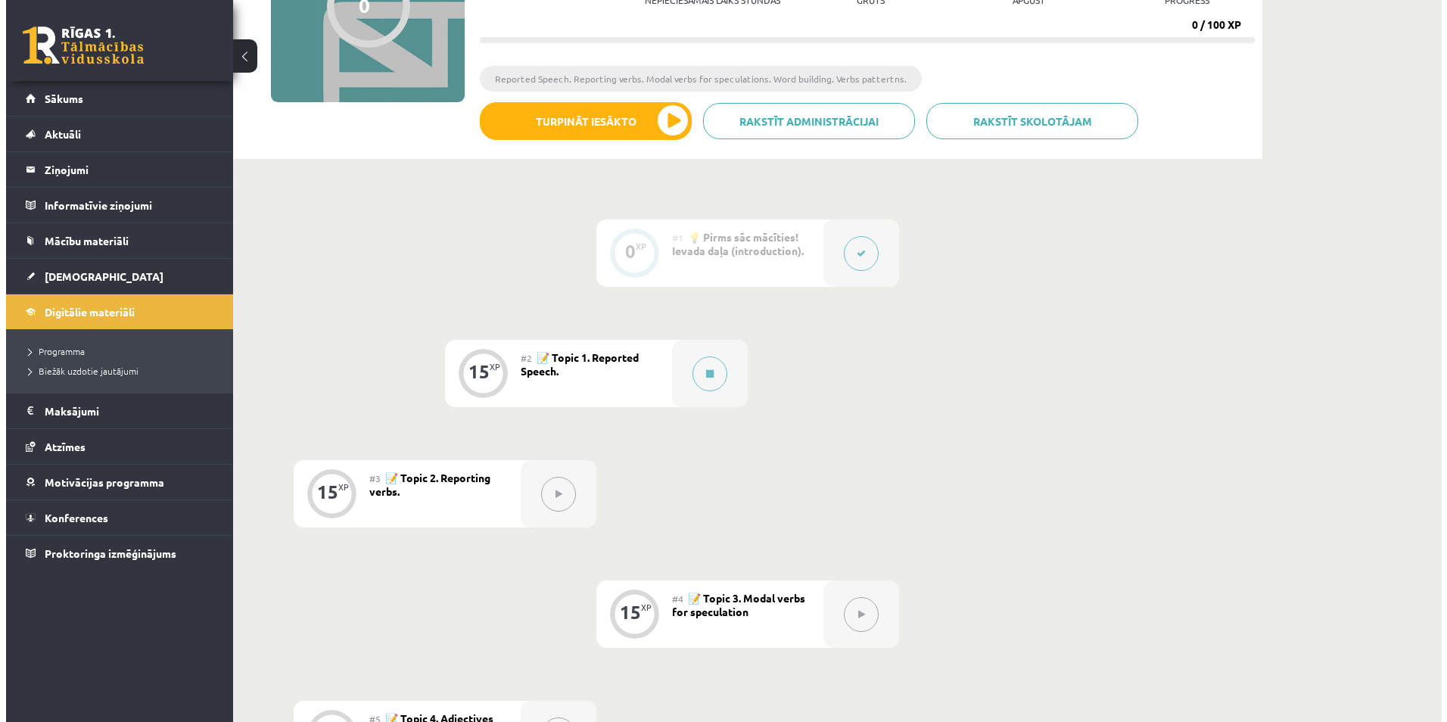
scroll to position [227, 0]
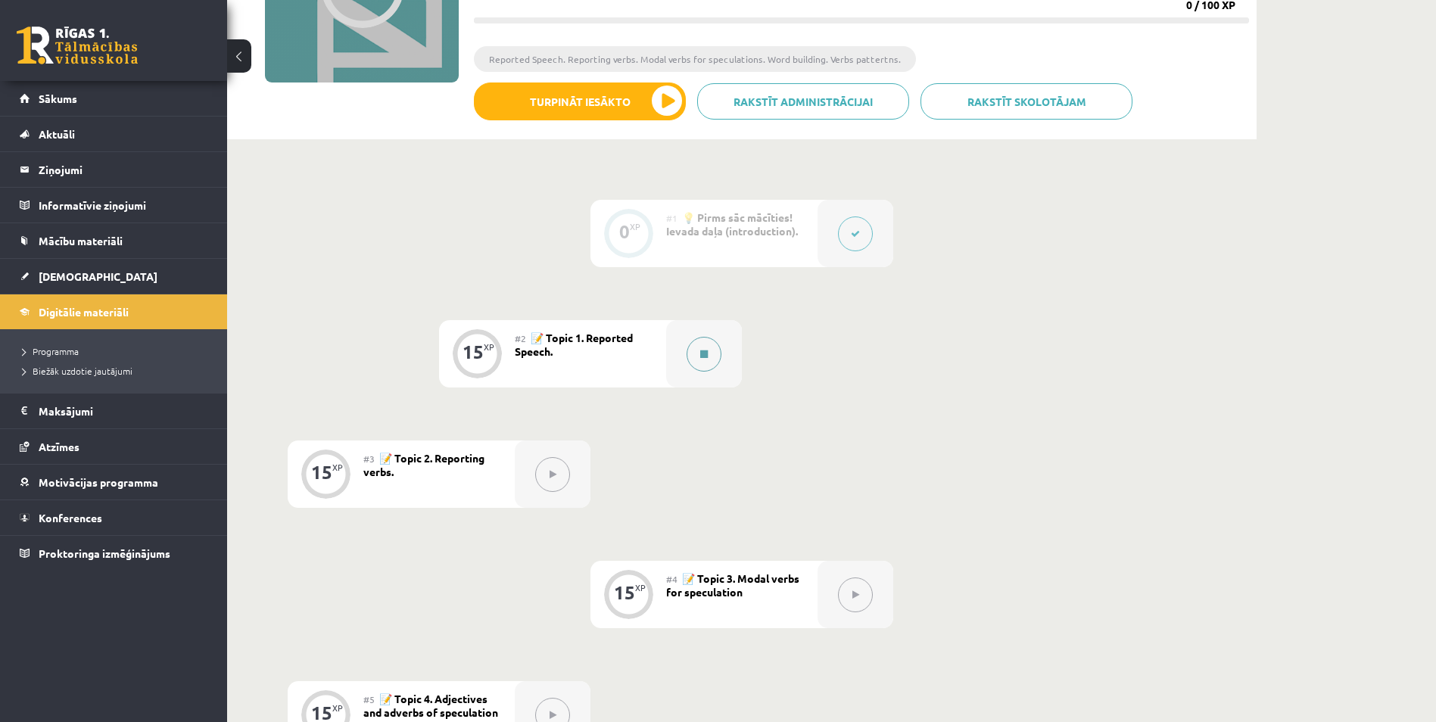
click at [715, 348] on button at bounding box center [704, 354] width 35 height 35
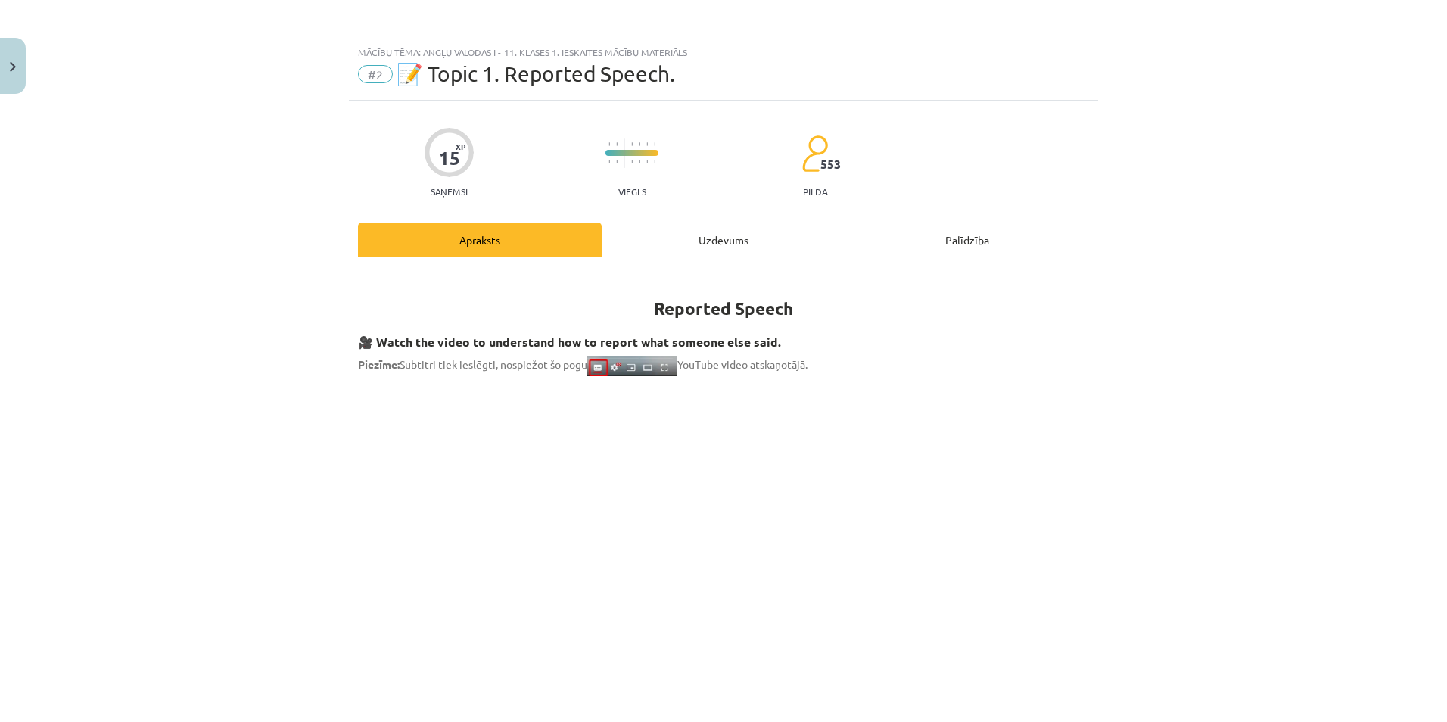
click at [681, 250] on div "Uzdevums" at bounding box center [724, 240] width 244 height 34
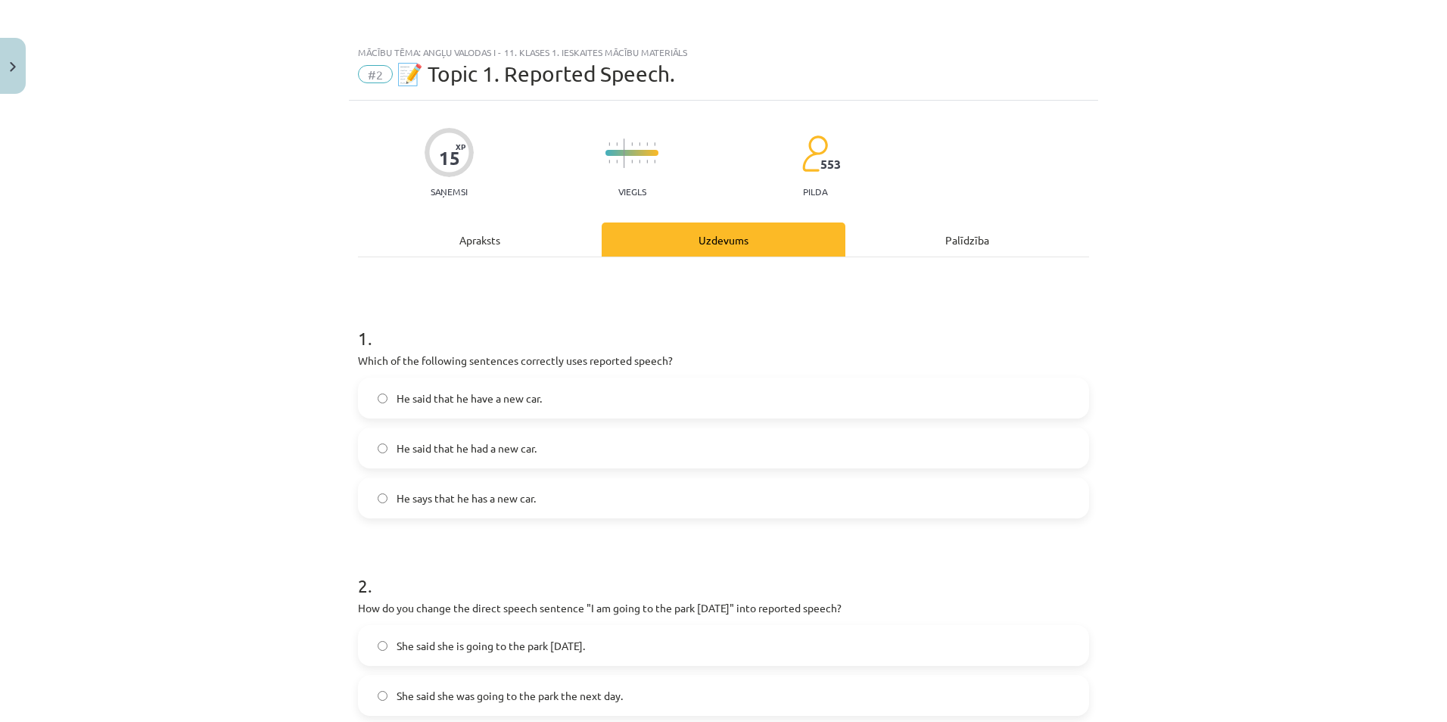
scroll to position [38, 0]
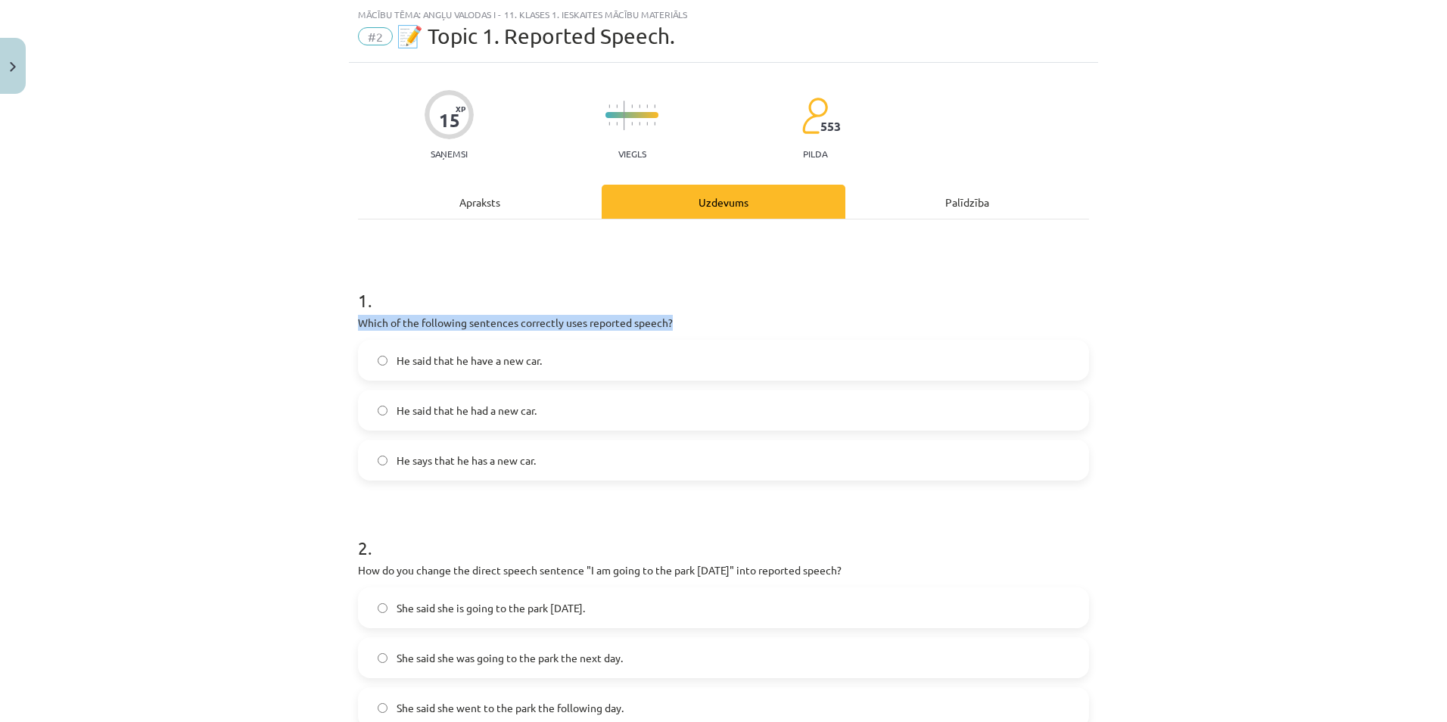
drag, startPoint x: 342, startPoint y: 317, endPoint x: 693, endPoint y: 318, distance: 350.5
click at [693, 318] on div "Mācību tēma: Angļu valodas i - 11. klases 1. ieskaites mācību materiāls #2 📝 To…" at bounding box center [723, 361] width 1447 height 722
copy p "Which of the following sentences correctly uses reported speech?"
drag, startPoint x: 385, startPoint y: 356, endPoint x: 547, endPoint y: 361, distance: 161.3
click at [547, 361] on label "He said that he have a new car." at bounding box center [724, 360] width 728 height 38
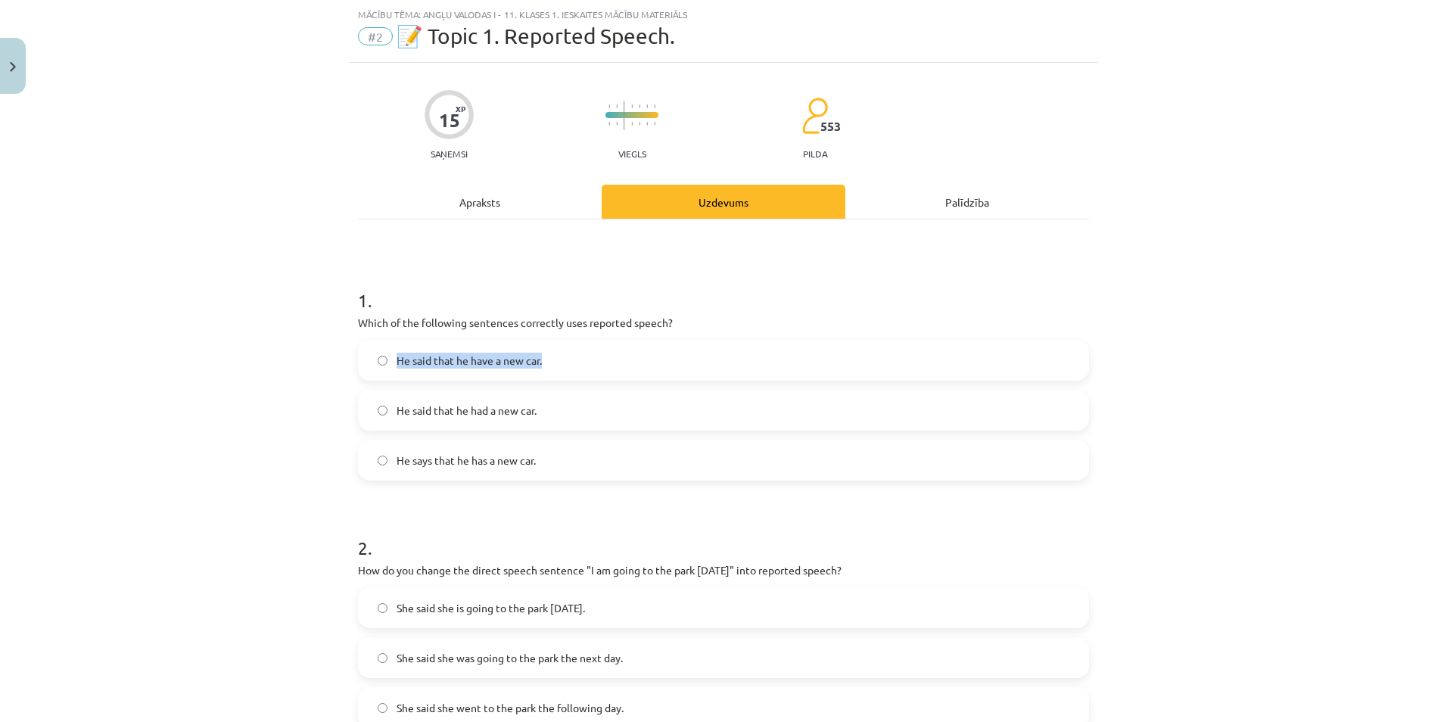
copy label "He said that he have a new car."
drag, startPoint x: 382, startPoint y: 406, endPoint x: 541, endPoint y: 419, distance: 158.7
click at [541, 419] on label "He said that he had a new car." at bounding box center [724, 410] width 728 height 38
copy label "He said that he had a new car."
drag, startPoint x: 387, startPoint y: 460, endPoint x: 414, endPoint y: 459, distance: 27.3
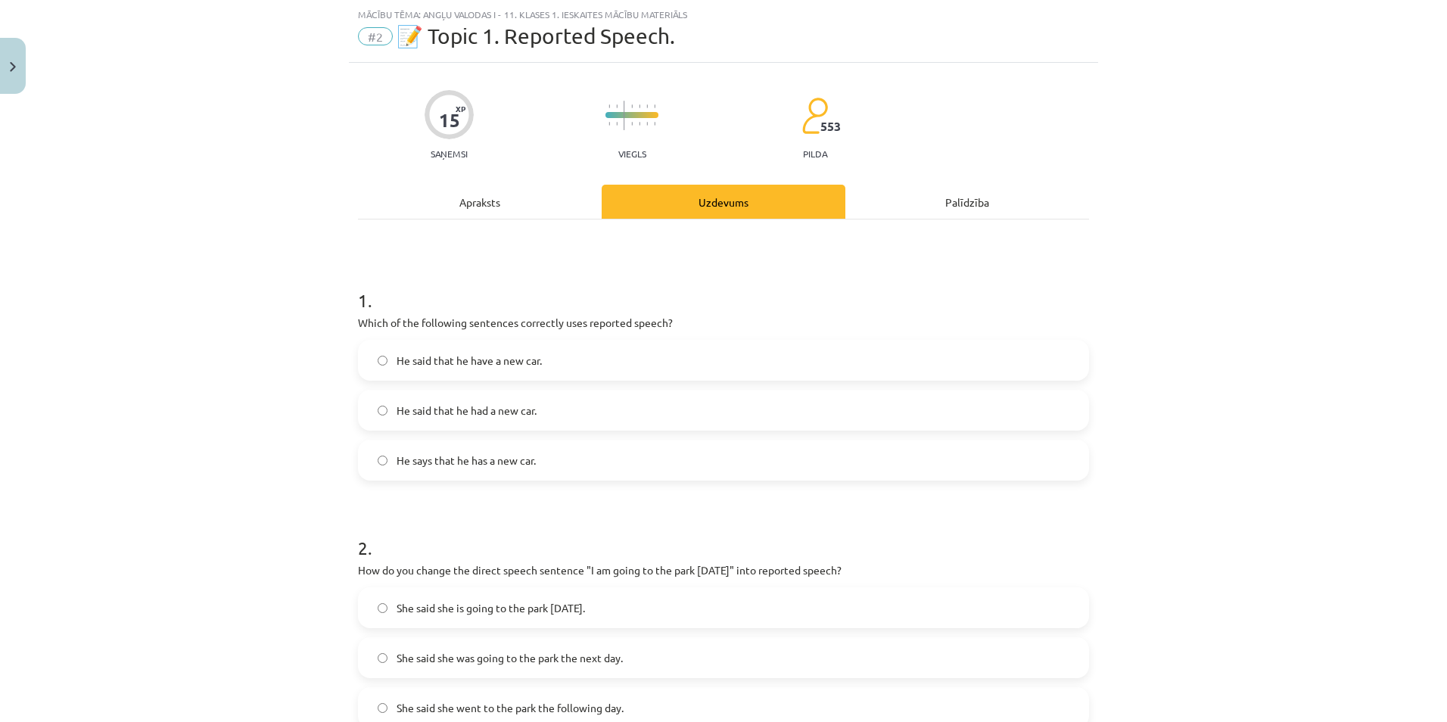
click at [392, 459] on label "He says that he has a new car." at bounding box center [724, 460] width 728 height 38
drag, startPoint x: 414, startPoint y: 459, endPoint x: 547, endPoint y: 468, distance: 133.5
click at [547, 468] on label "He says that he has a new car." at bounding box center [724, 460] width 728 height 38
drag, startPoint x: 387, startPoint y: 459, endPoint x: 541, endPoint y: 470, distance: 154.1
click at [541, 470] on label "He says that he has a new car." at bounding box center [724, 460] width 728 height 38
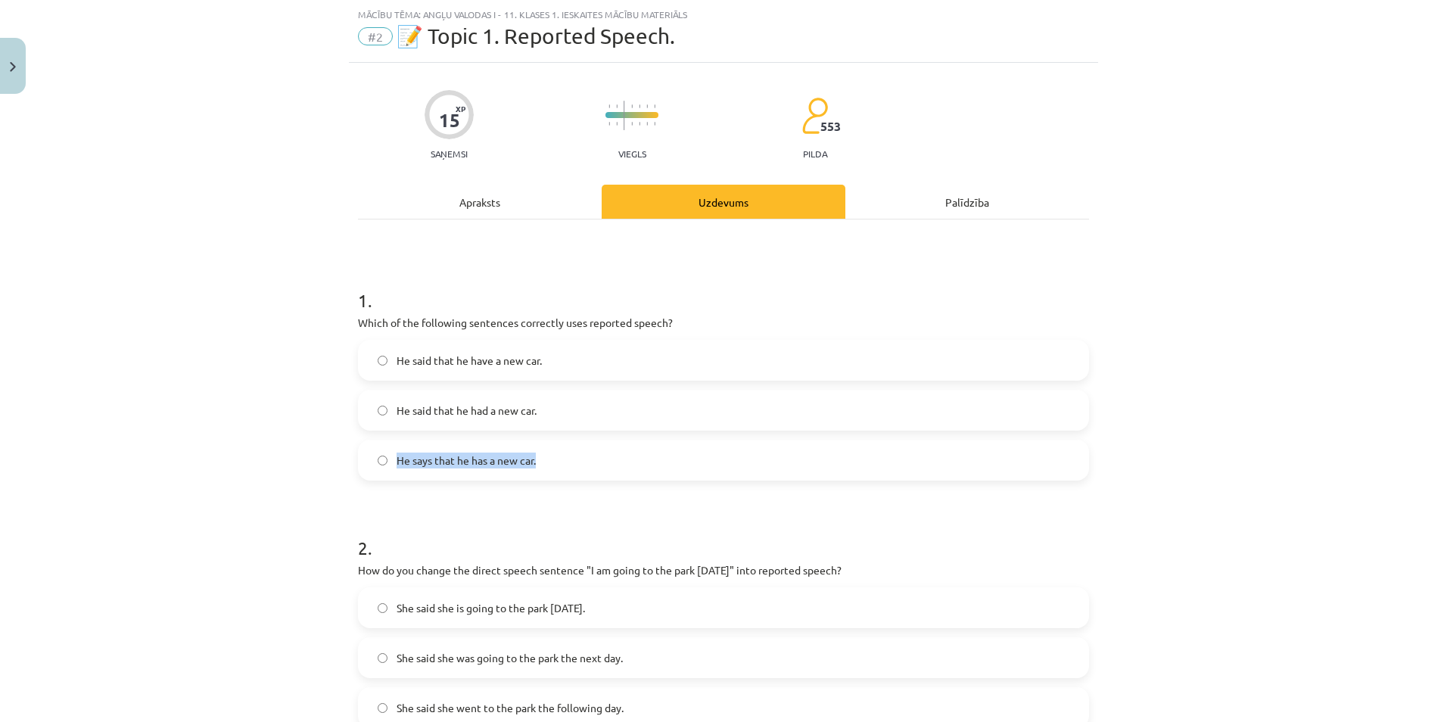
copy span "He says that he has a new car."
click at [287, 179] on div "Mācību tēma: Angļu valodas i - 11. klases 1. ieskaites mācību materiāls #2 📝 To…" at bounding box center [723, 361] width 1447 height 722
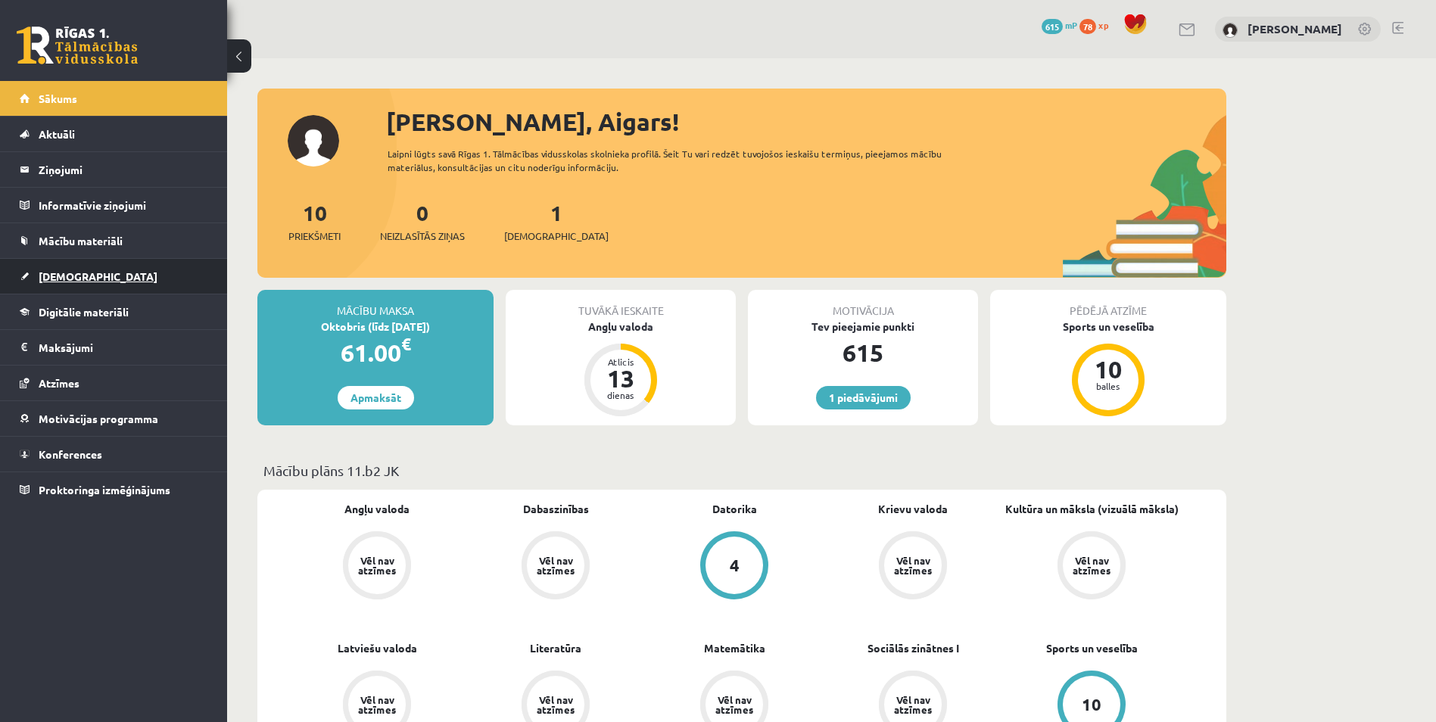
click at [132, 262] on link "[DEMOGRAPHIC_DATA]" at bounding box center [114, 276] width 188 height 35
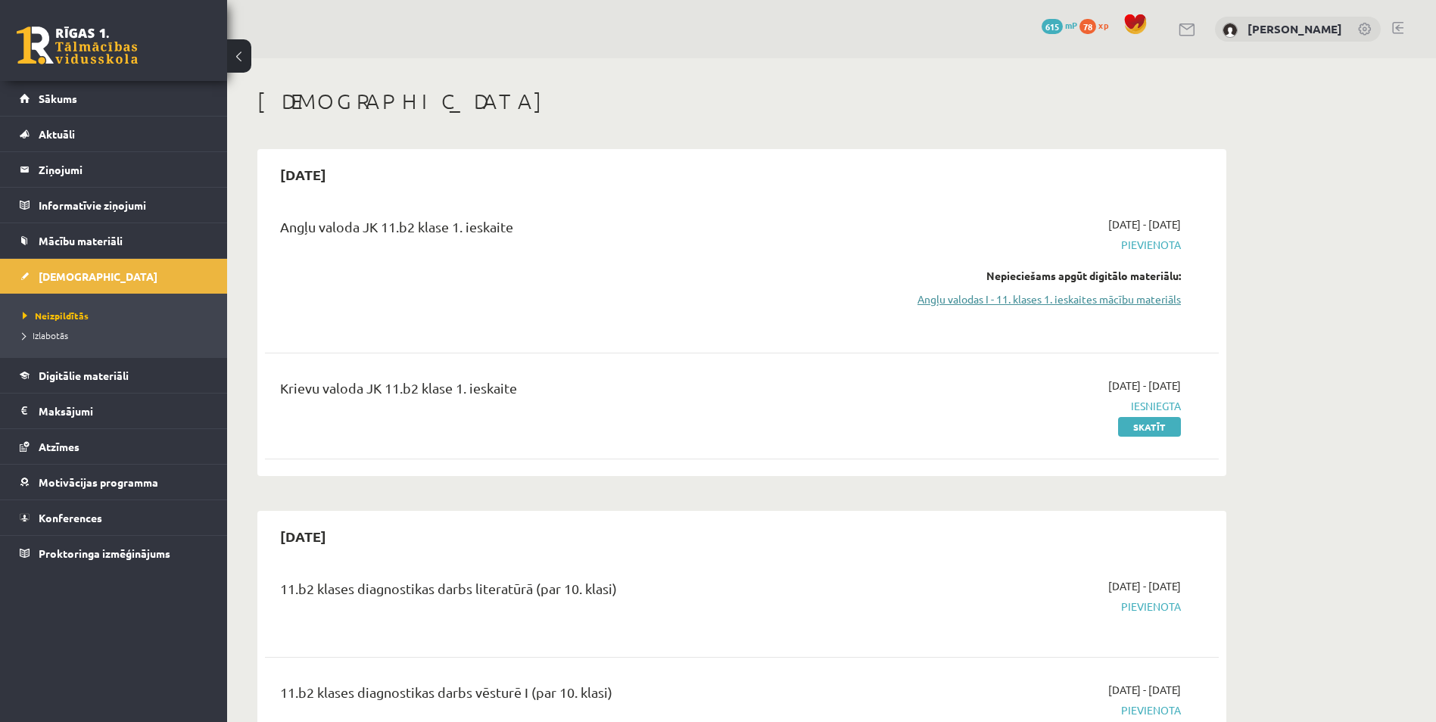
click at [997, 304] on link "Angļu valodas I - 11. klases 1. ieskaites mācību materiāls" at bounding box center [1038, 299] width 285 height 16
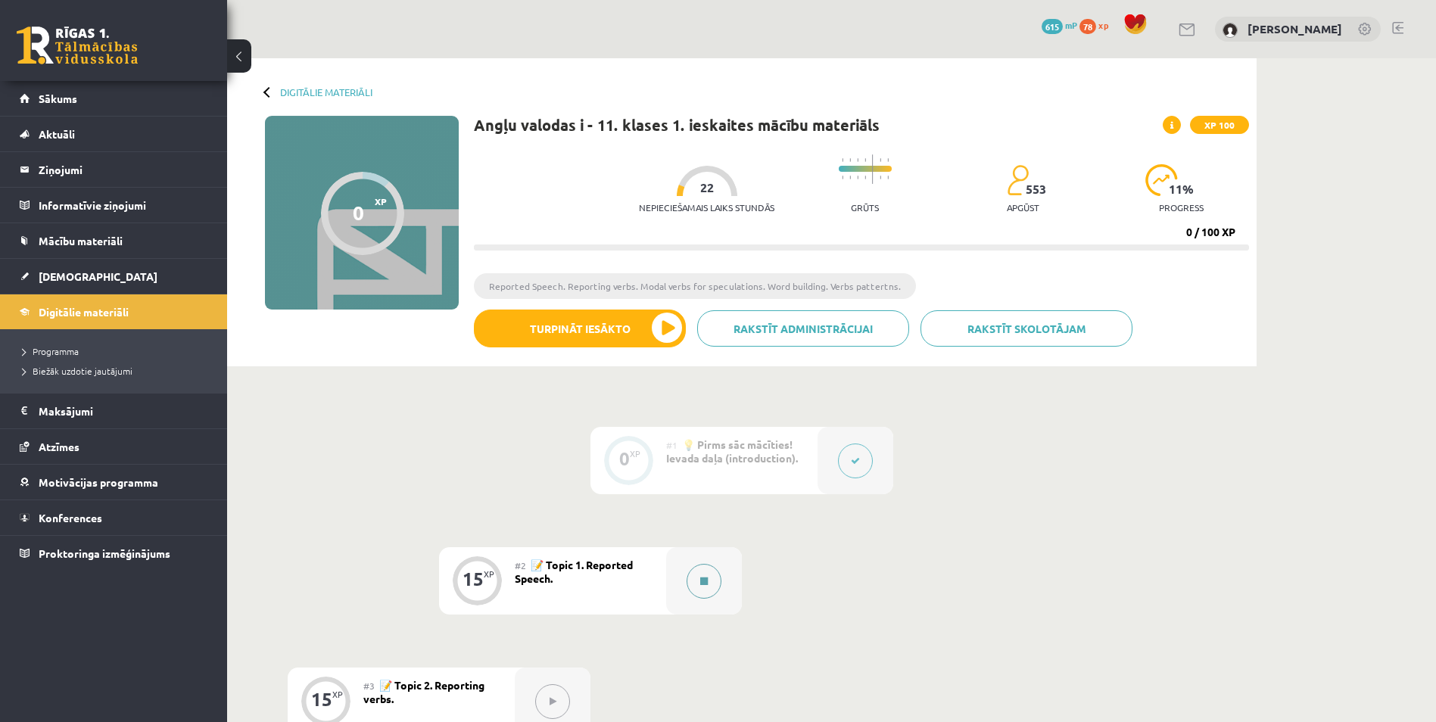
click at [703, 589] on button at bounding box center [704, 581] width 35 height 35
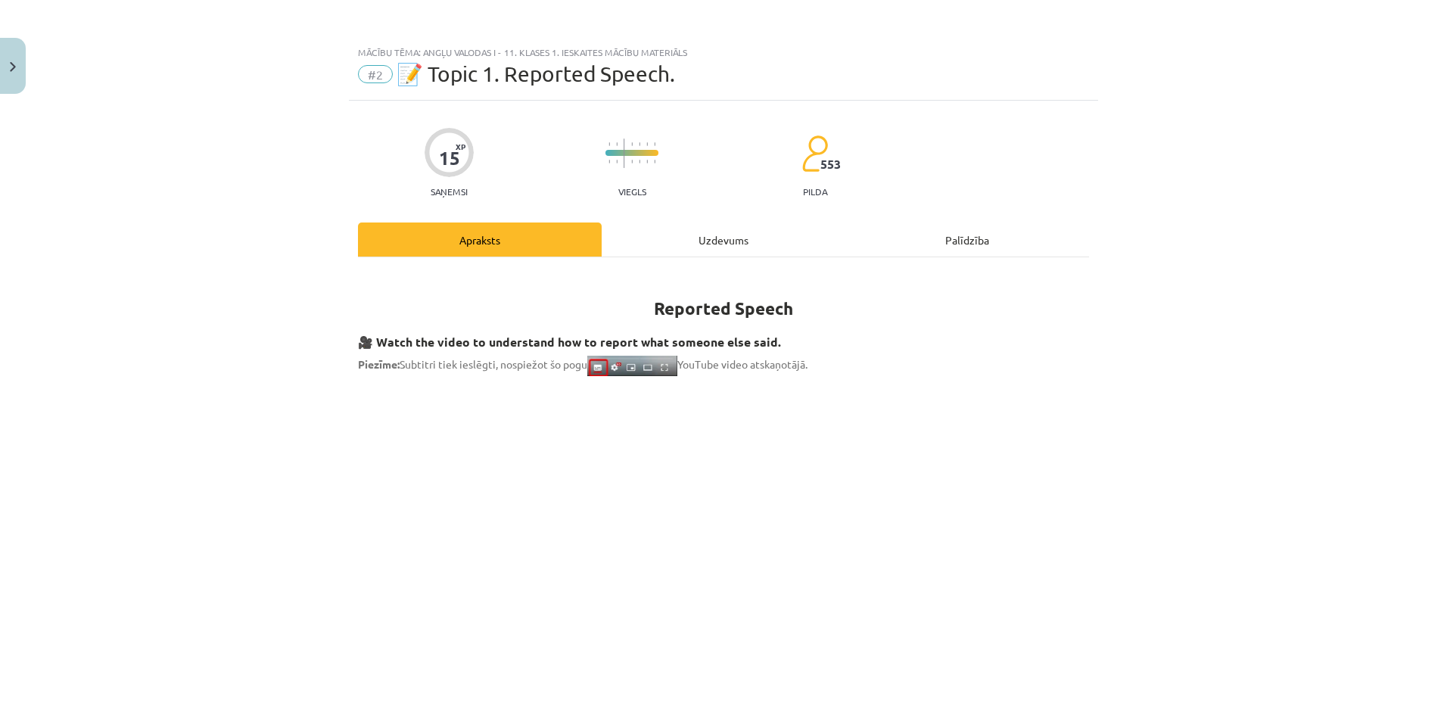
click at [731, 235] on div "Uzdevums" at bounding box center [724, 240] width 244 height 34
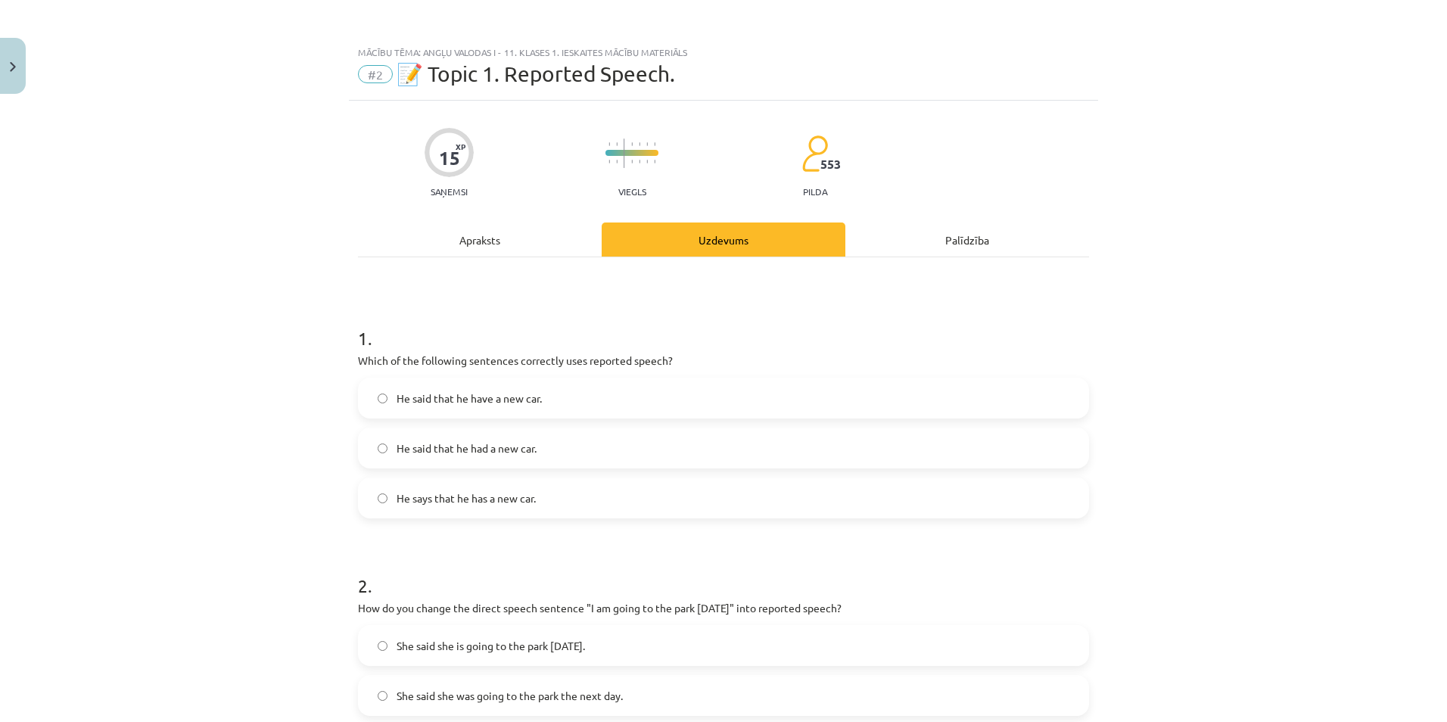
scroll to position [38, 0]
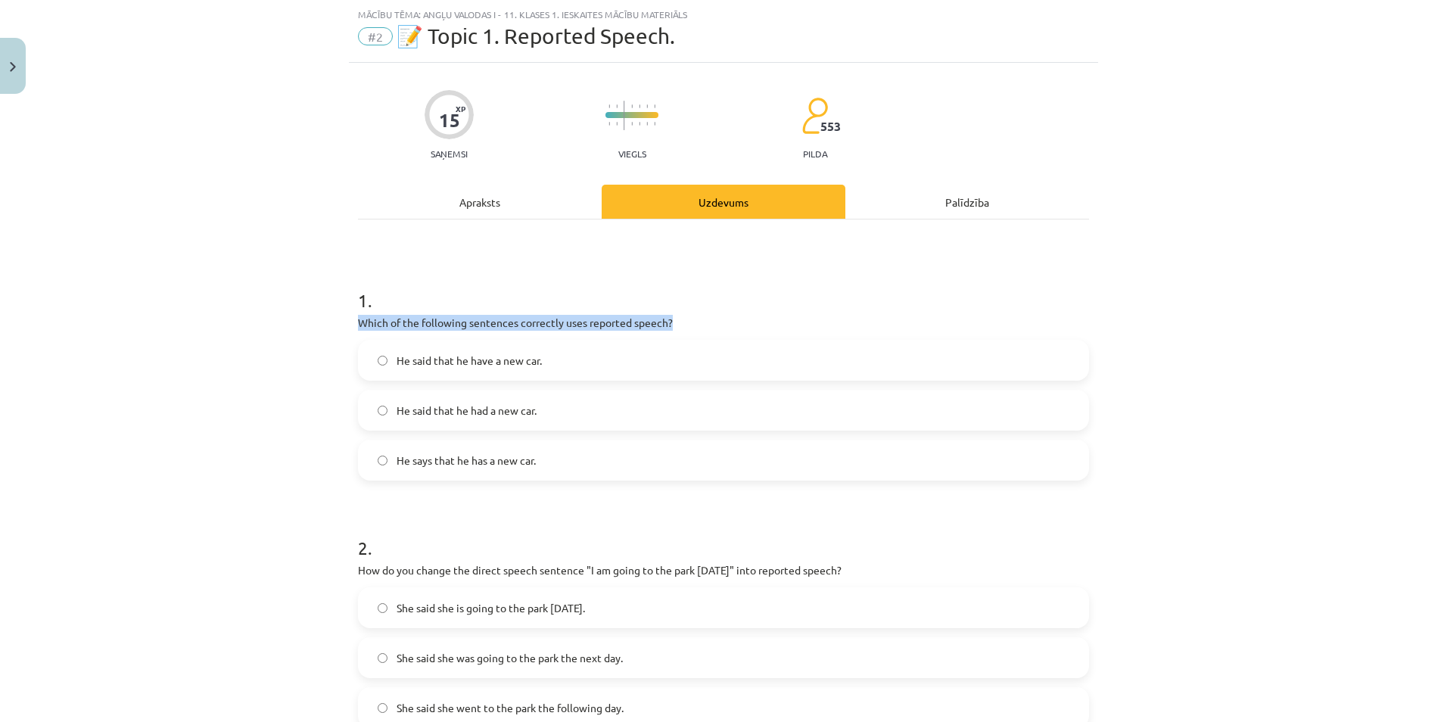
drag, startPoint x: 344, startPoint y: 322, endPoint x: 693, endPoint y: 326, distance: 349.0
copy p "Which of the following sentences correctly uses reported speech?"
drag, startPoint x: 385, startPoint y: 358, endPoint x: 551, endPoint y: 372, distance: 167.1
click at [551, 372] on label "He said that he have a new car." at bounding box center [724, 360] width 728 height 38
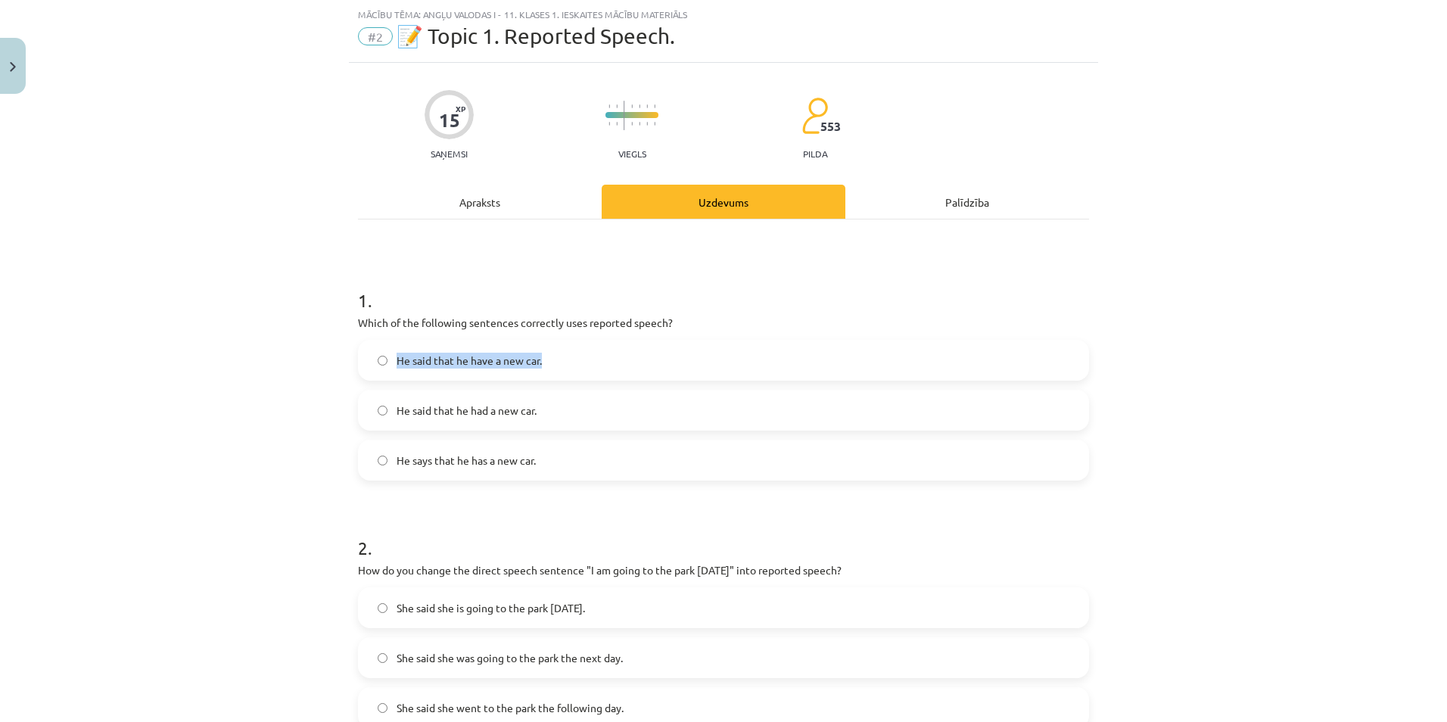
copy label "He said that he have a new car."
drag, startPoint x: 385, startPoint y: 410, endPoint x: 544, endPoint y: 424, distance: 159.6
click at [544, 424] on label "He said that he had a new car." at bounding box center [724, 410] width 728 height 38
copy label "He said that he had a new car."
drag, startPoint x: 383, startPoint y: 457, endPoint x: 563, endPoint y: 471, distance: 180.7
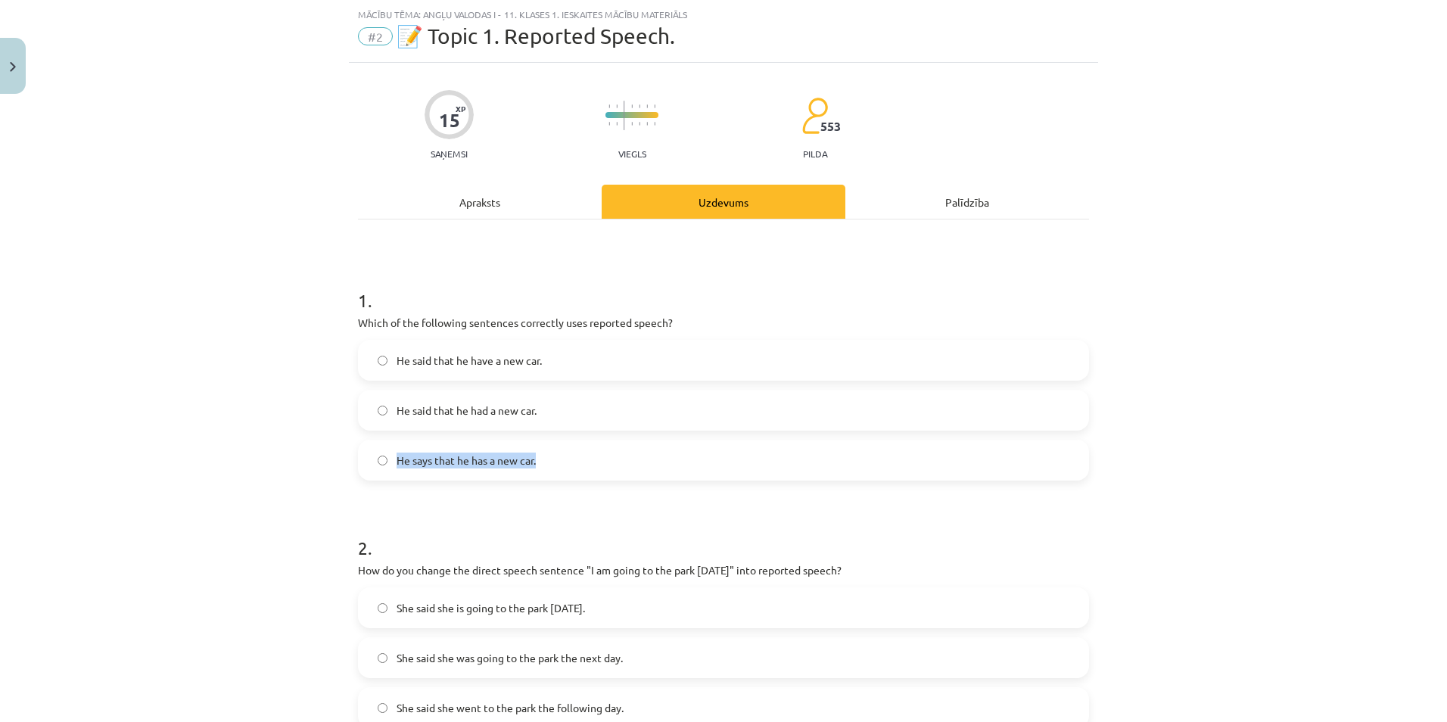
click at [563, 471] on label "He says that he has a new car." at bounding box center [724, 460] width 728 height 38
copy label "He says that he has a new car."
click at [250, 145] on div "Mācību tēma: Angļu valodas i - 11. klases 1. ieskaites mācību materiāls #2 📝 To…" at bounding box center [723, 361] width 1447 height 722
